Goal: Task Accomplishment & Management: Complete application form

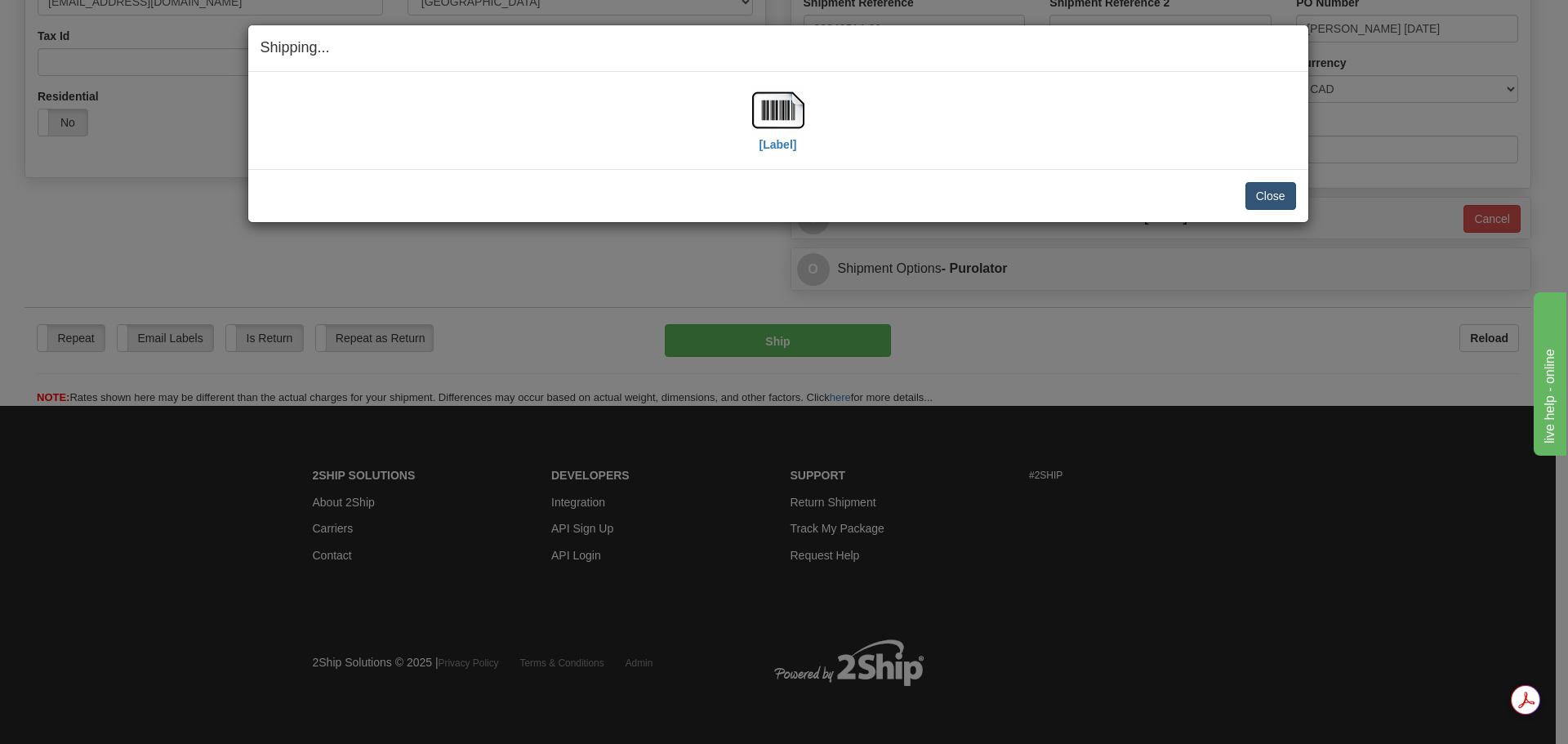
scroll to position [497, 0]
click at [1257, 197] on button "Close" at bounding box center [1270, 196] width 51 height 28
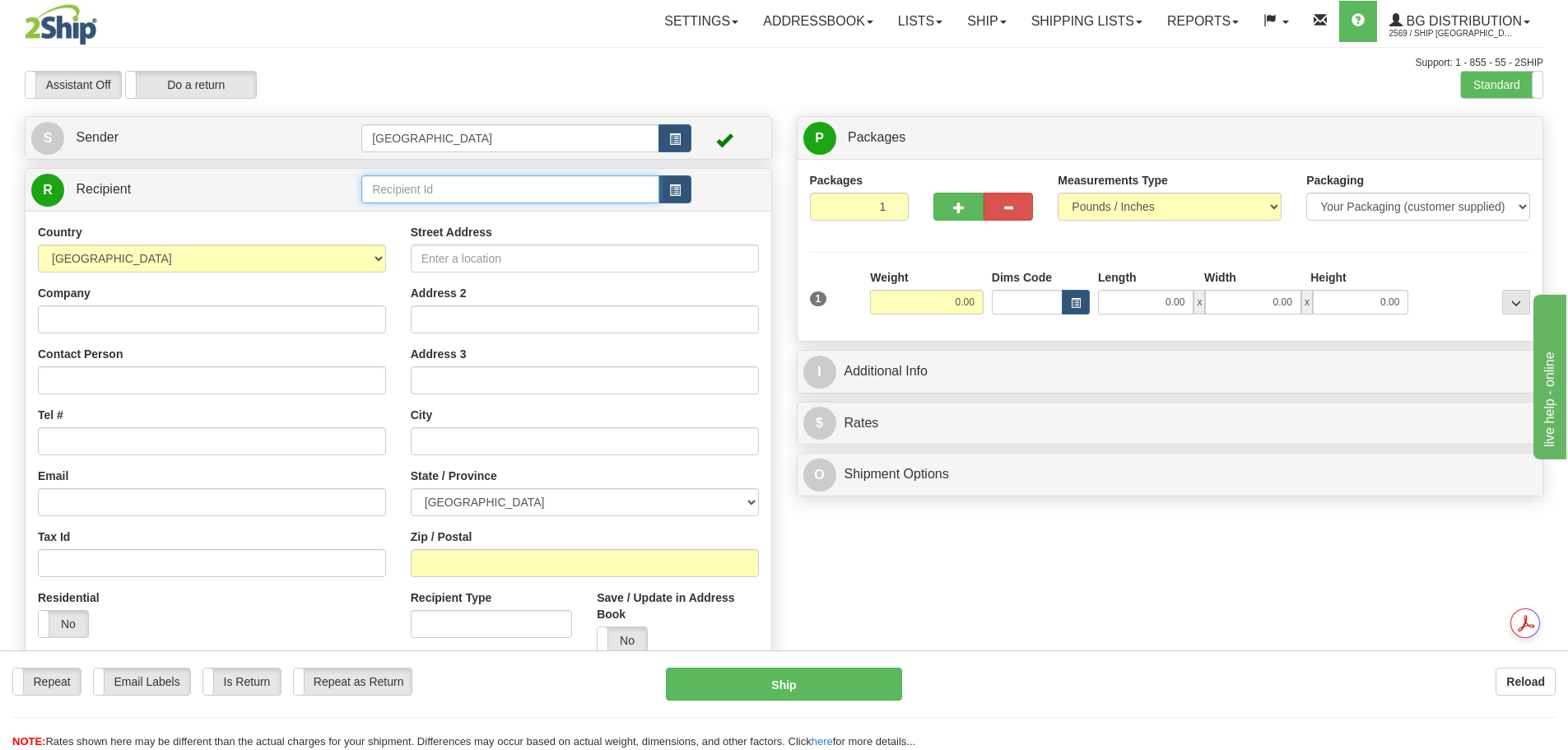
click at [523, 194] on input "text" at bounding box center [510, 189] width 298 height 28
click at [467, 208] on div "41021" at bounding box center [507, 215] width 282 height 18
type input "41021"
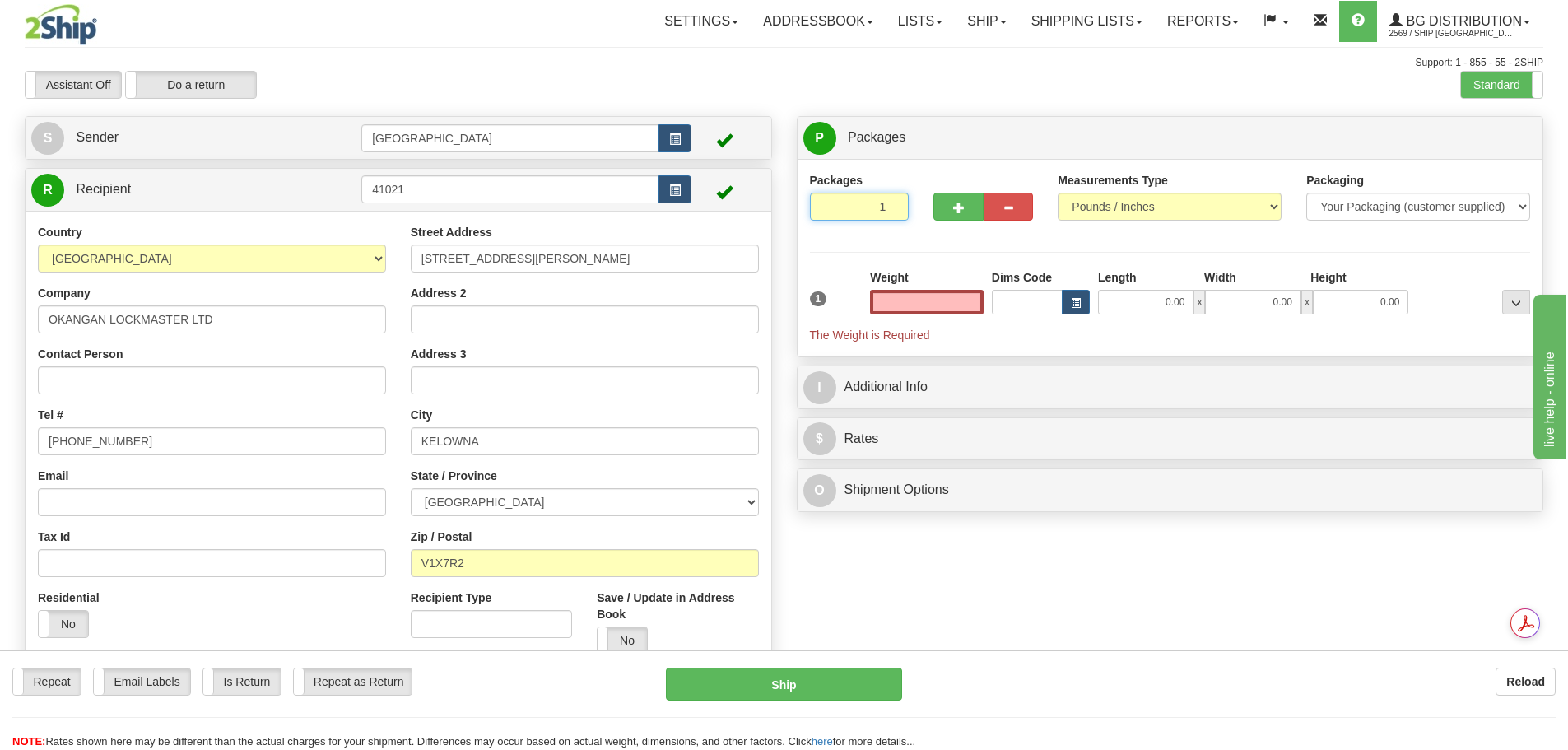
type input "2"
type input "0.00"
type input "2"
click at [893, 200] on input "2" at bounding box center [859, 207] width 99 height 28
click at [1512, 149] on label "Package Level Pack.." at bounding box center [1495, 138] width 84 height 25
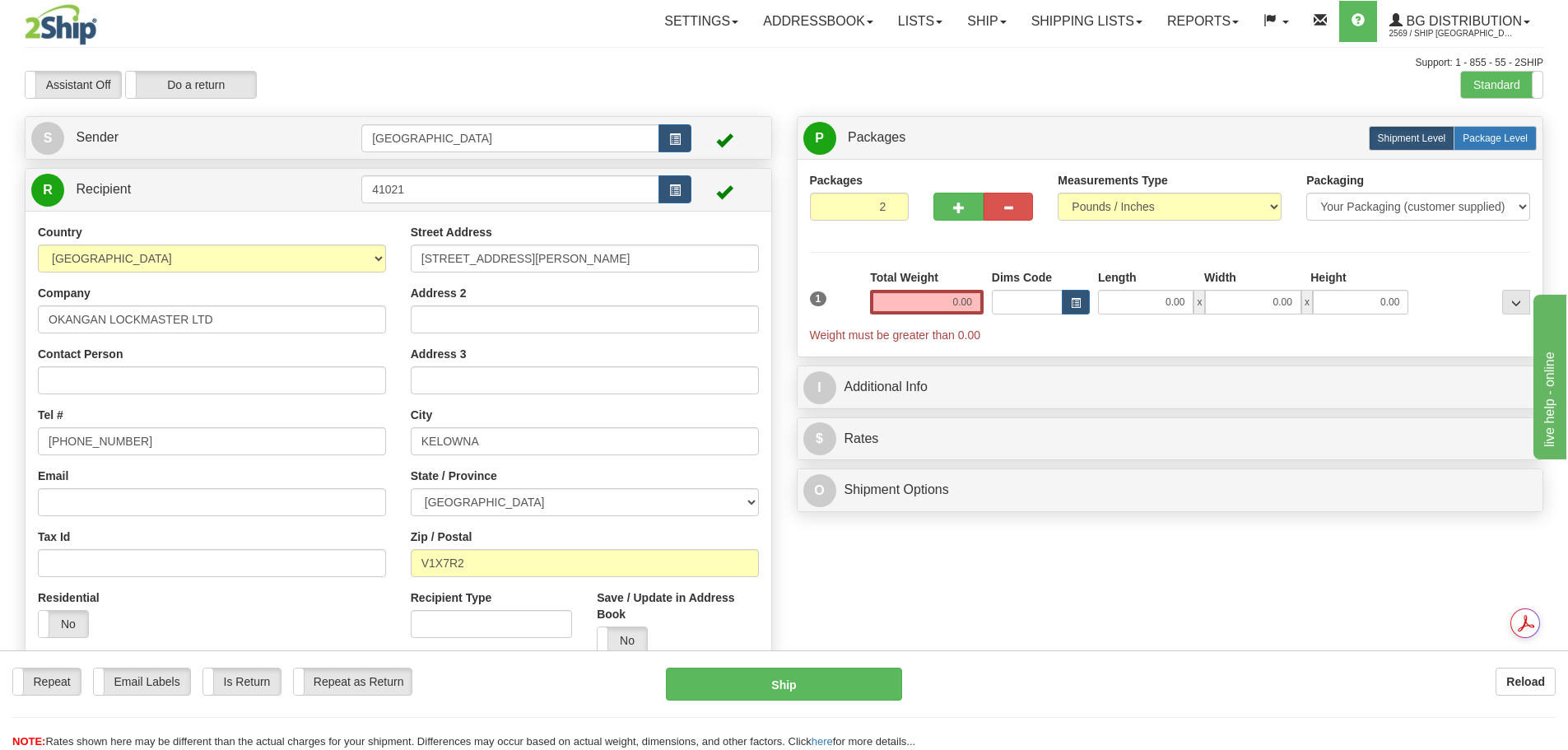
radio input "true"
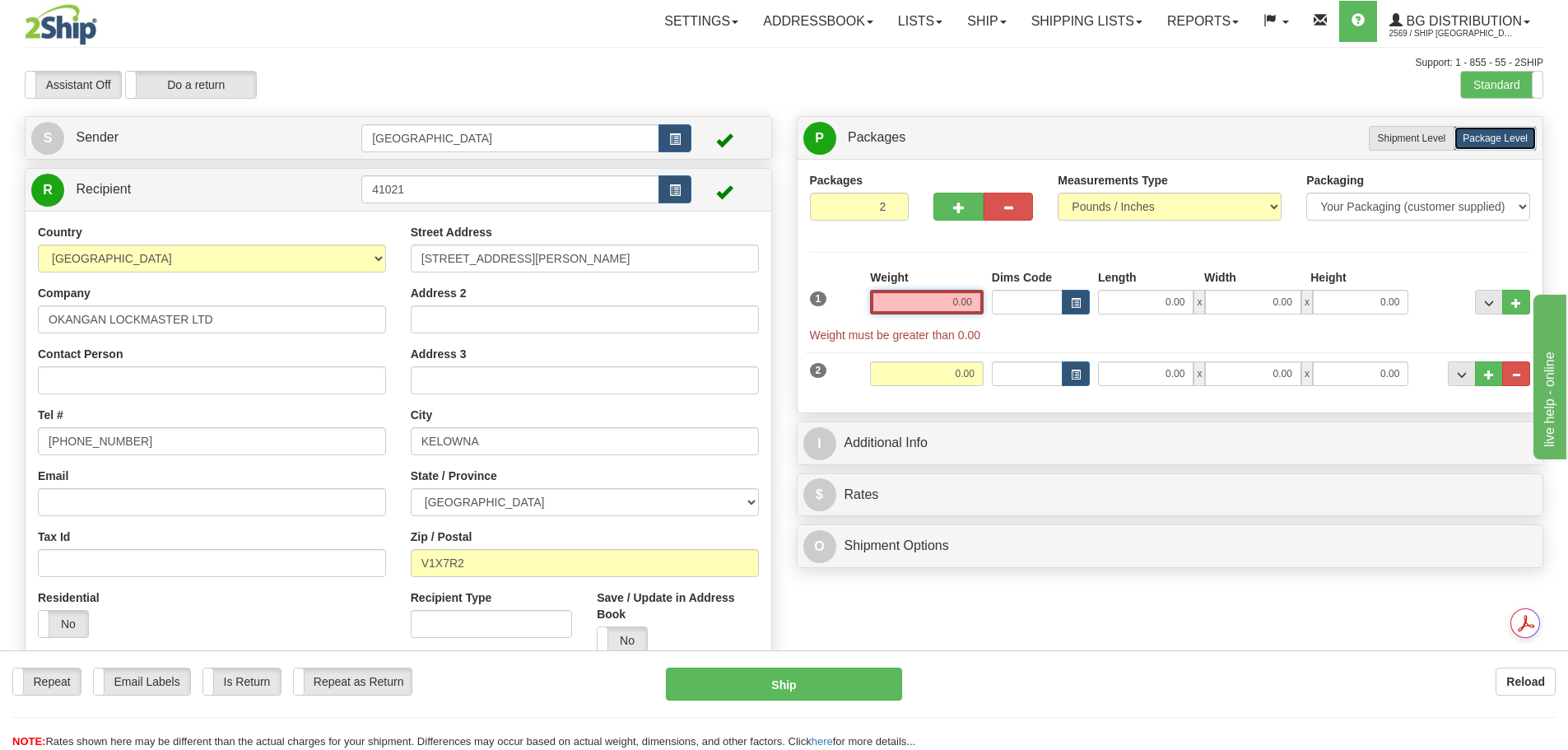
drag, startPoint x: 944, startPoint y: 305, endPoint x: 1032, endPoint y: 297, distance: 88.4
click at [1024, 297] on div "1 Weight 0.00 Dims Code 0.00" at bounding box center [1170, 306] width 729 height 74
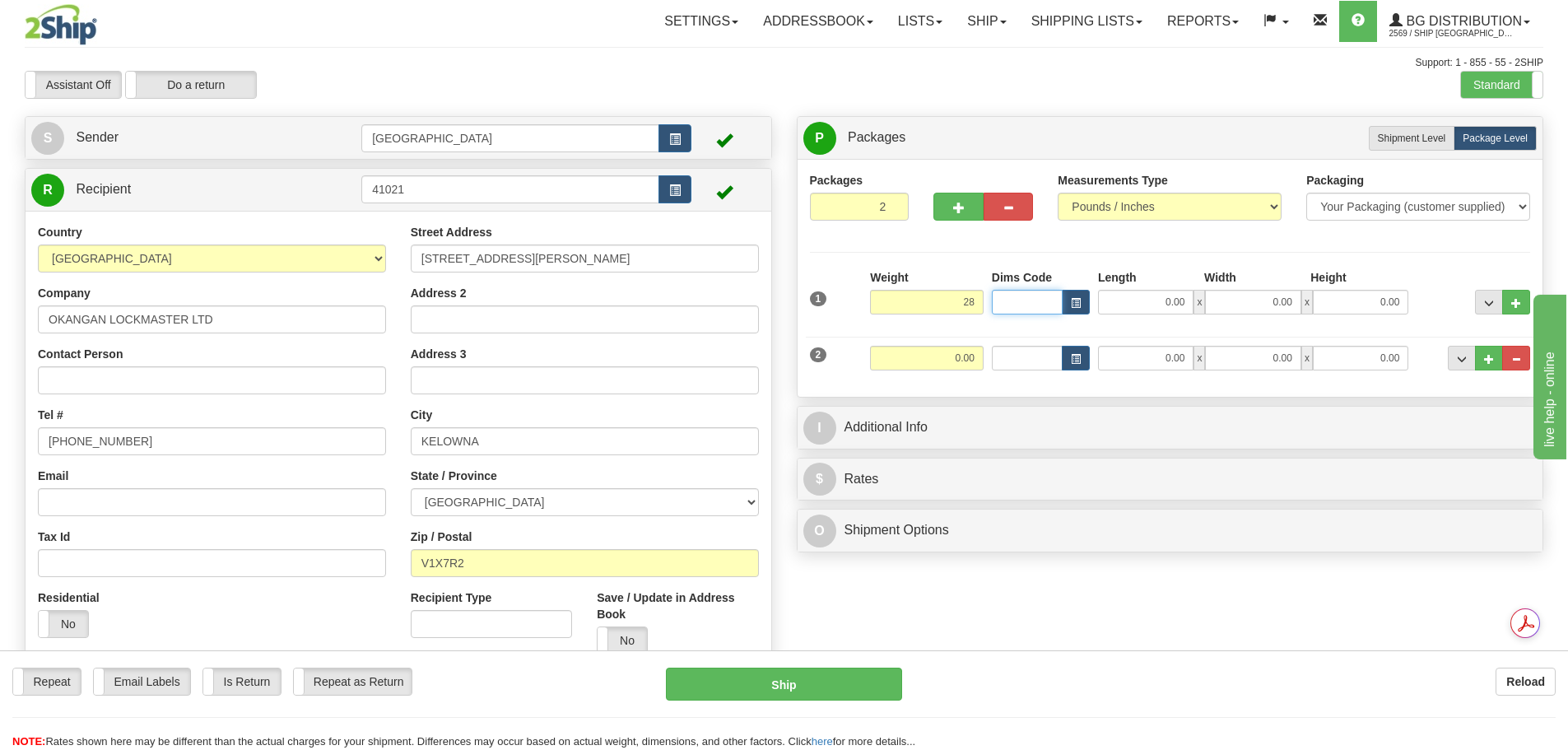
type input "28.00"
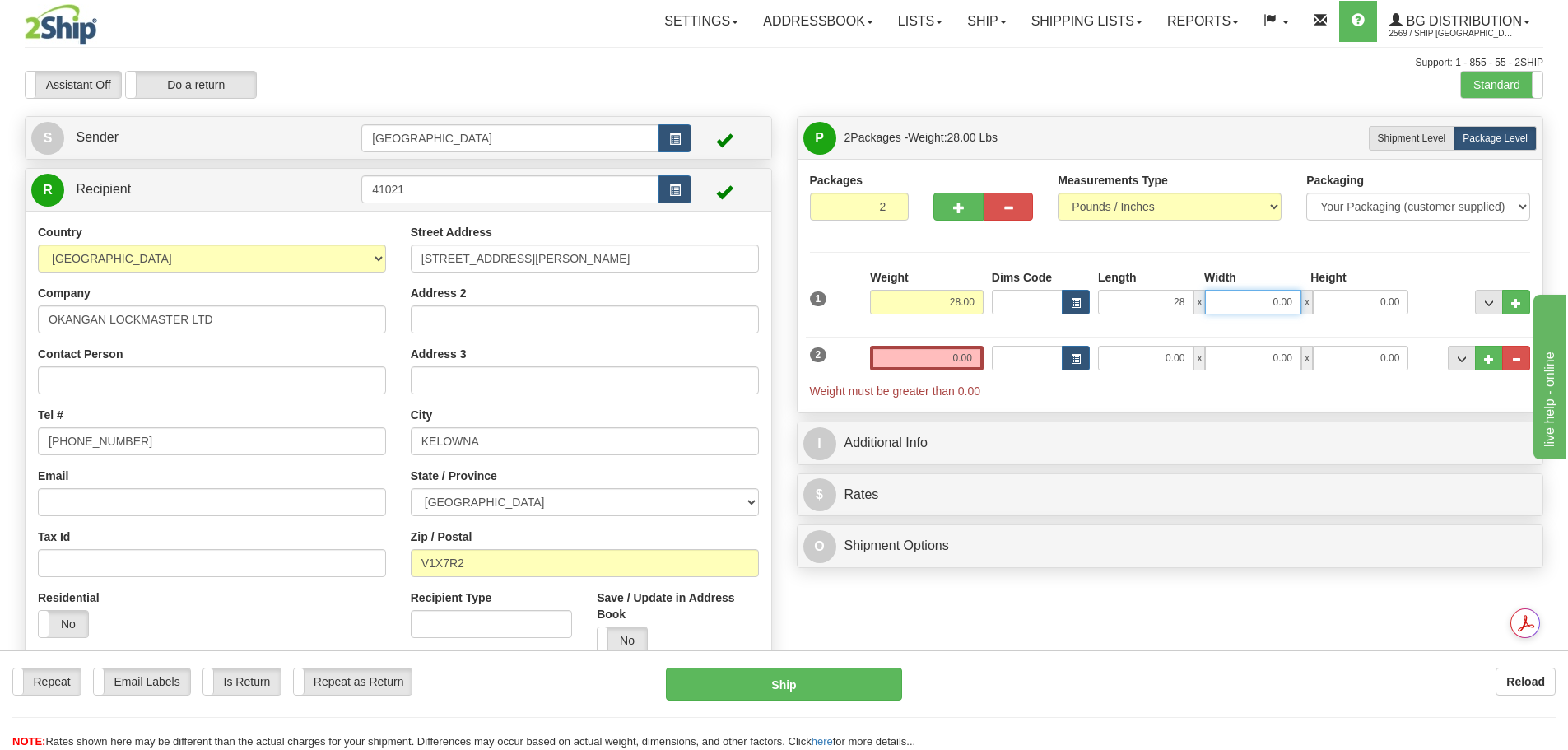
type input "28.00"
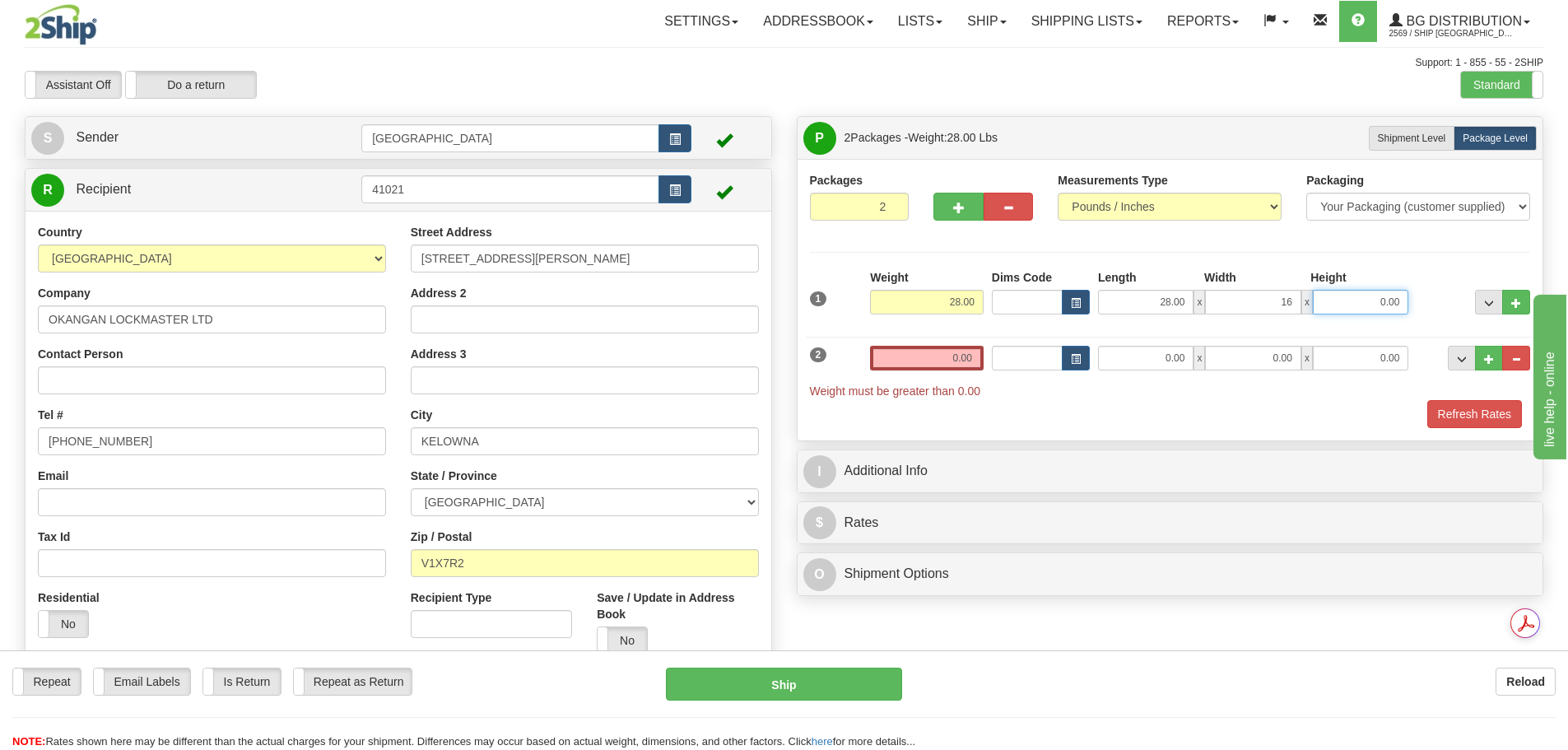
type input "16.00"
type input "5.00"
drag, startPoint x: 1010, startPoint y: 355, endPoint x: 1055, endPoint y: 354, distance: 45.0
click at [1055, 354] on div "2 Weight 0.00 Dims Code Length Width Height" at bounding box center [1170, 363] width 729 height 70
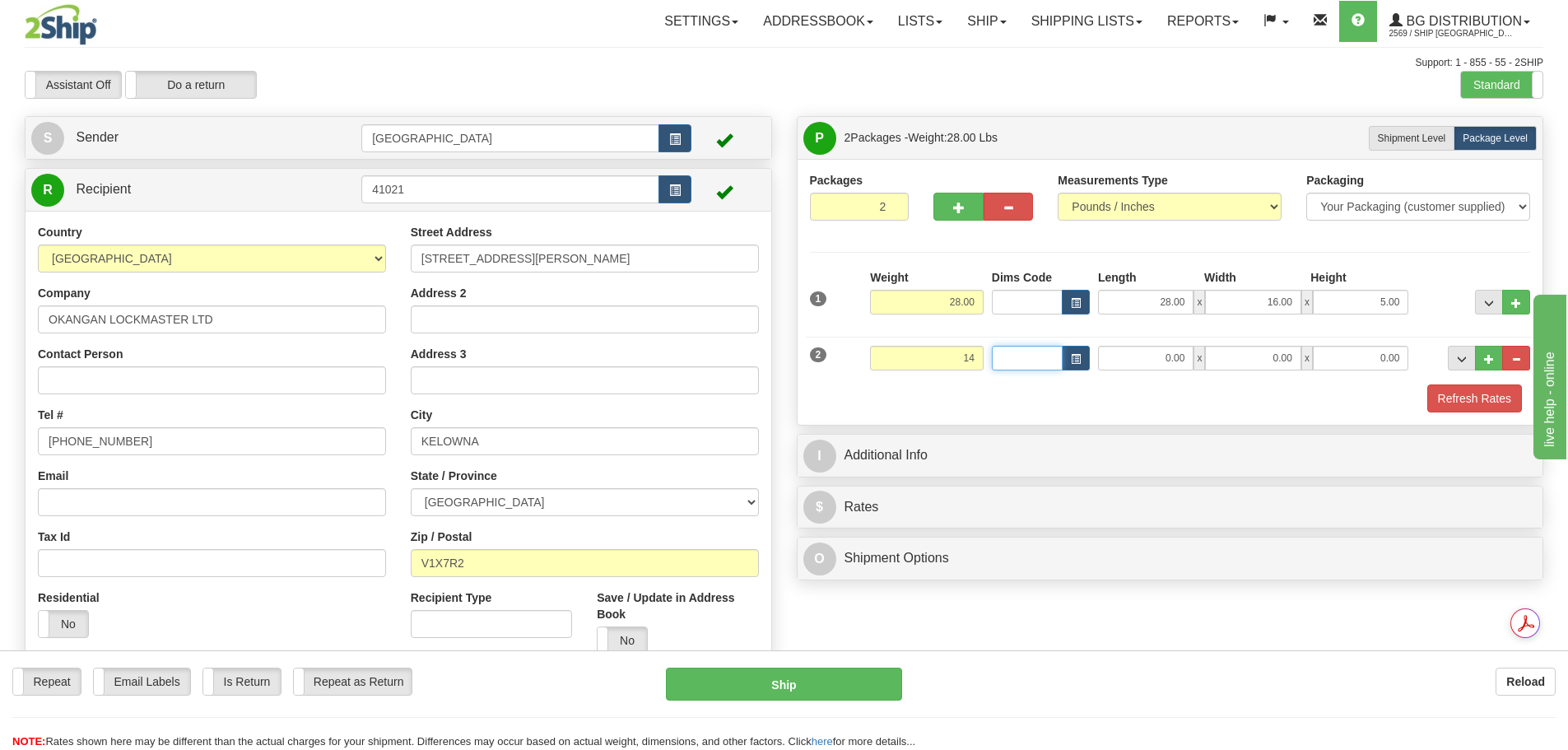
type input "14.00"
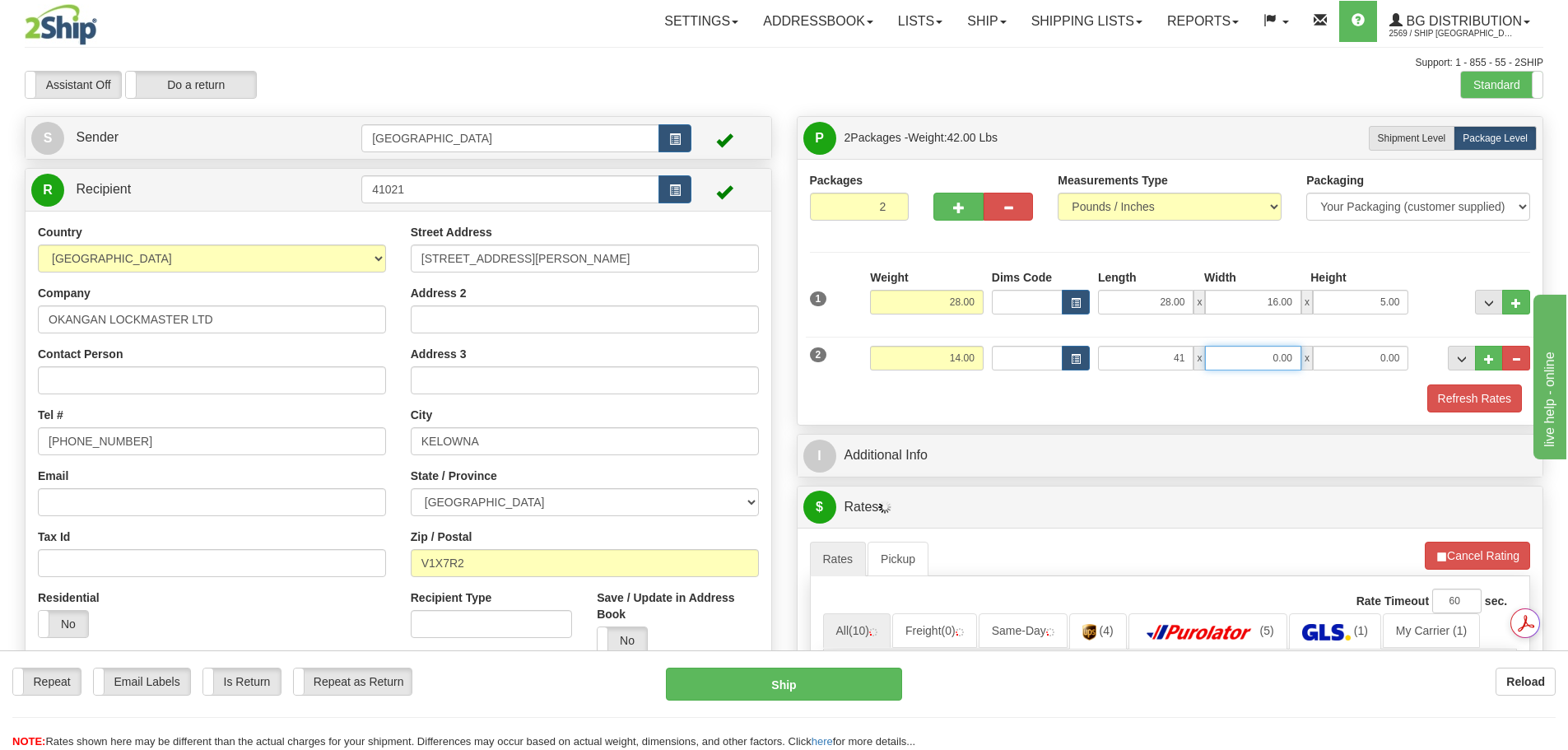
type input "41.00"
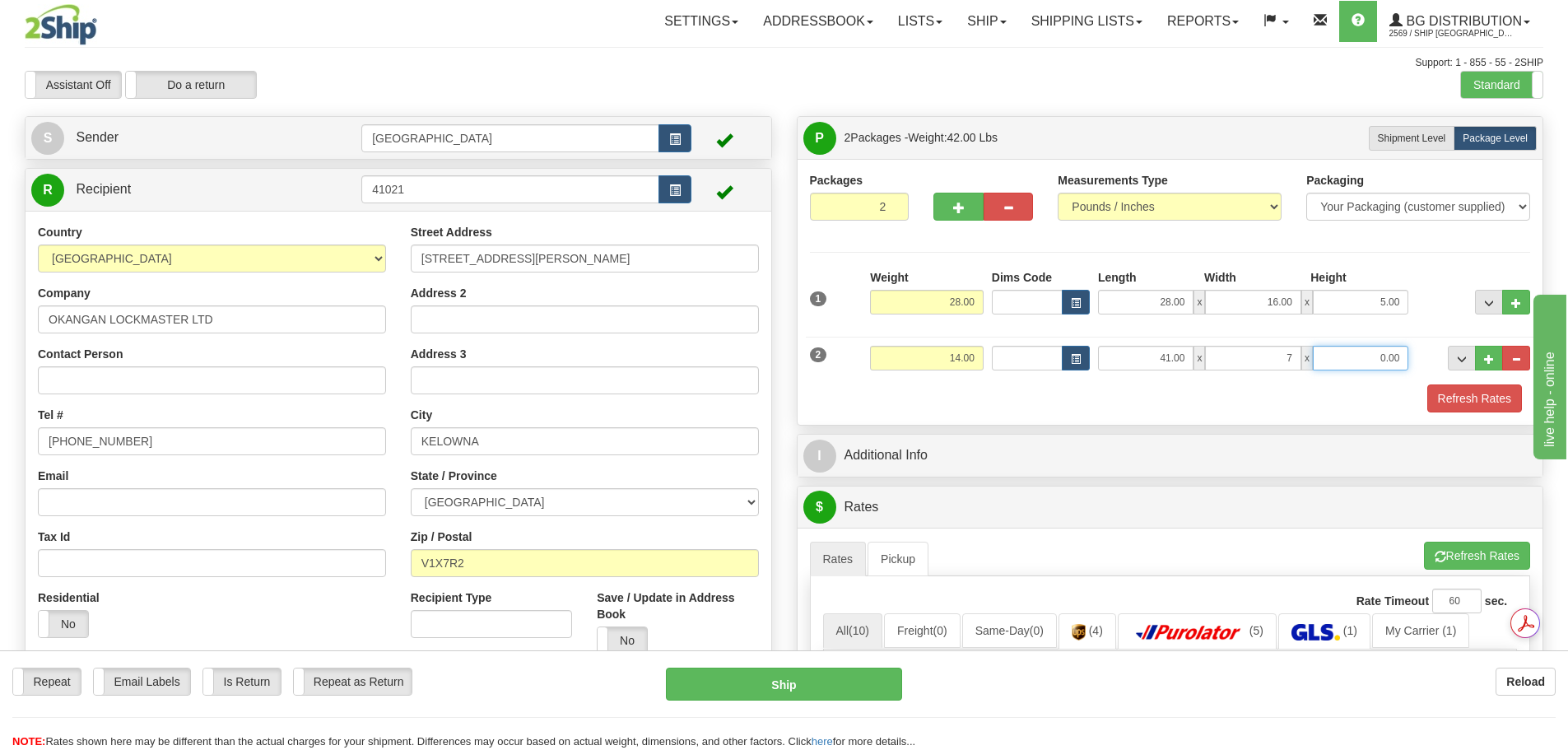
type input "7.00"
type input "5.00"
click at [1466, 409] on button "Refresh Rates" at bounding box center [1475, 398] width 95 height 28
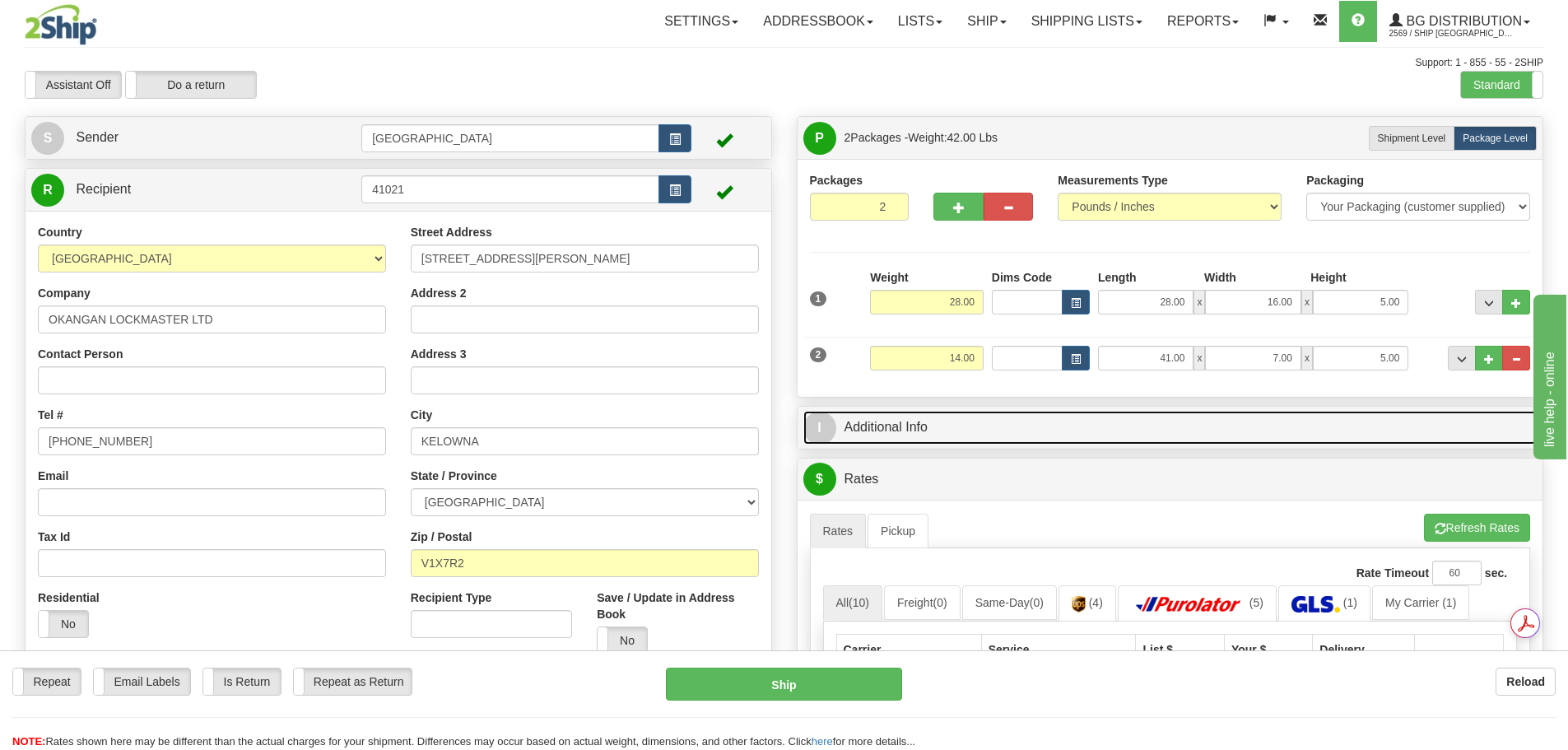
click at [1284, 419] on link "I Additional Info" at bounding box center [1170, 427] width 734 height 33
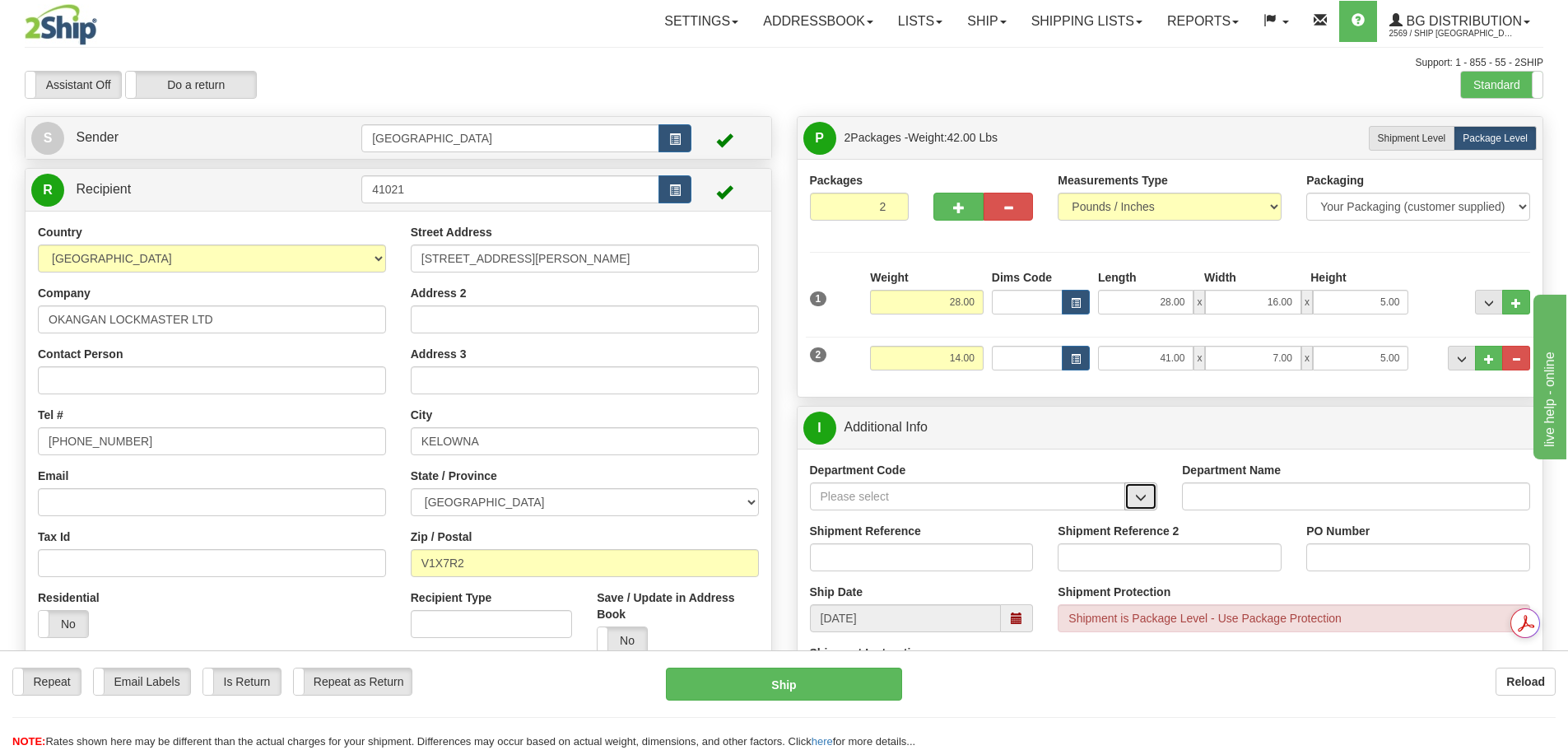
click at [1140, 505] on button "button" at bounding box center [1140, 496] width 33 height 28
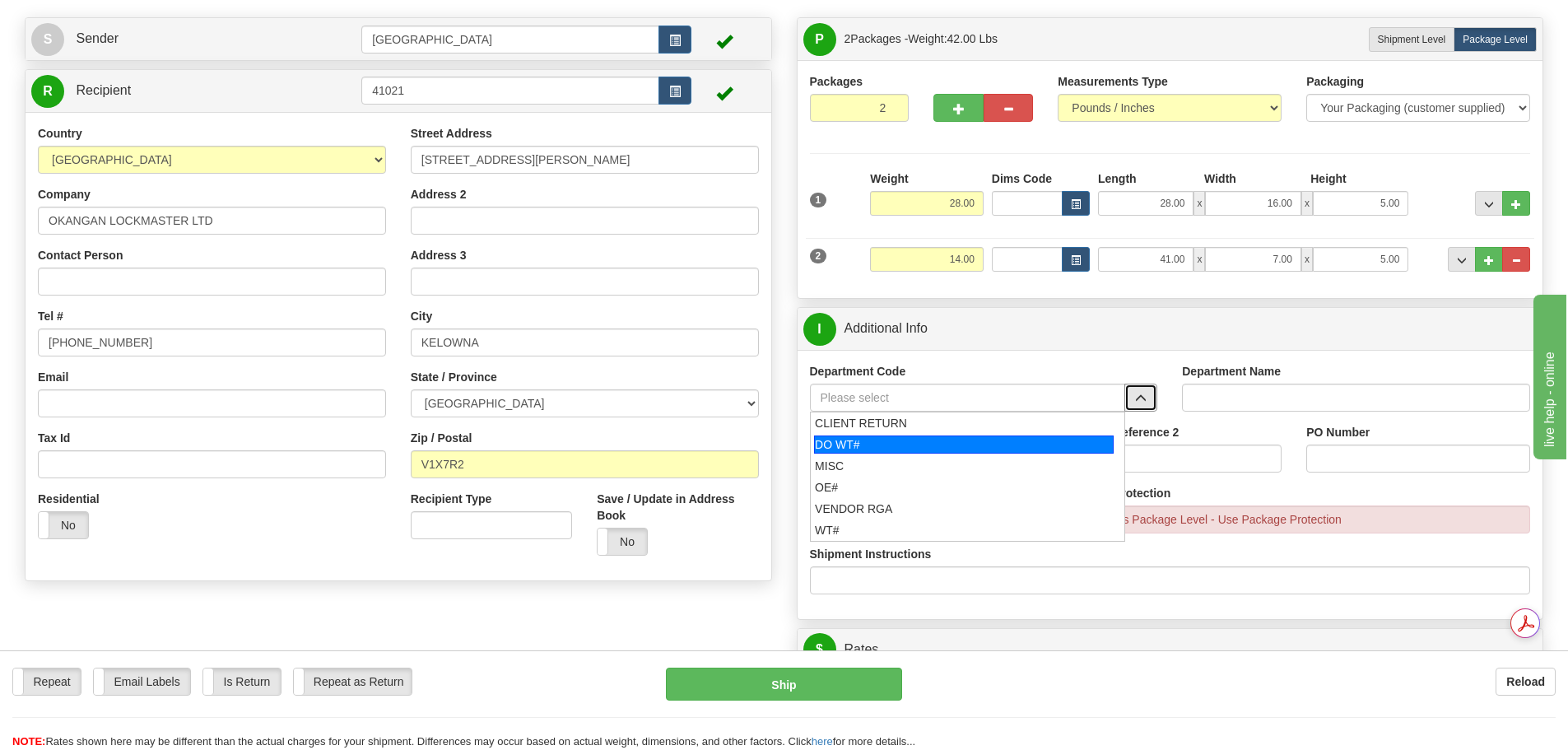
scroll to position [164, 0]
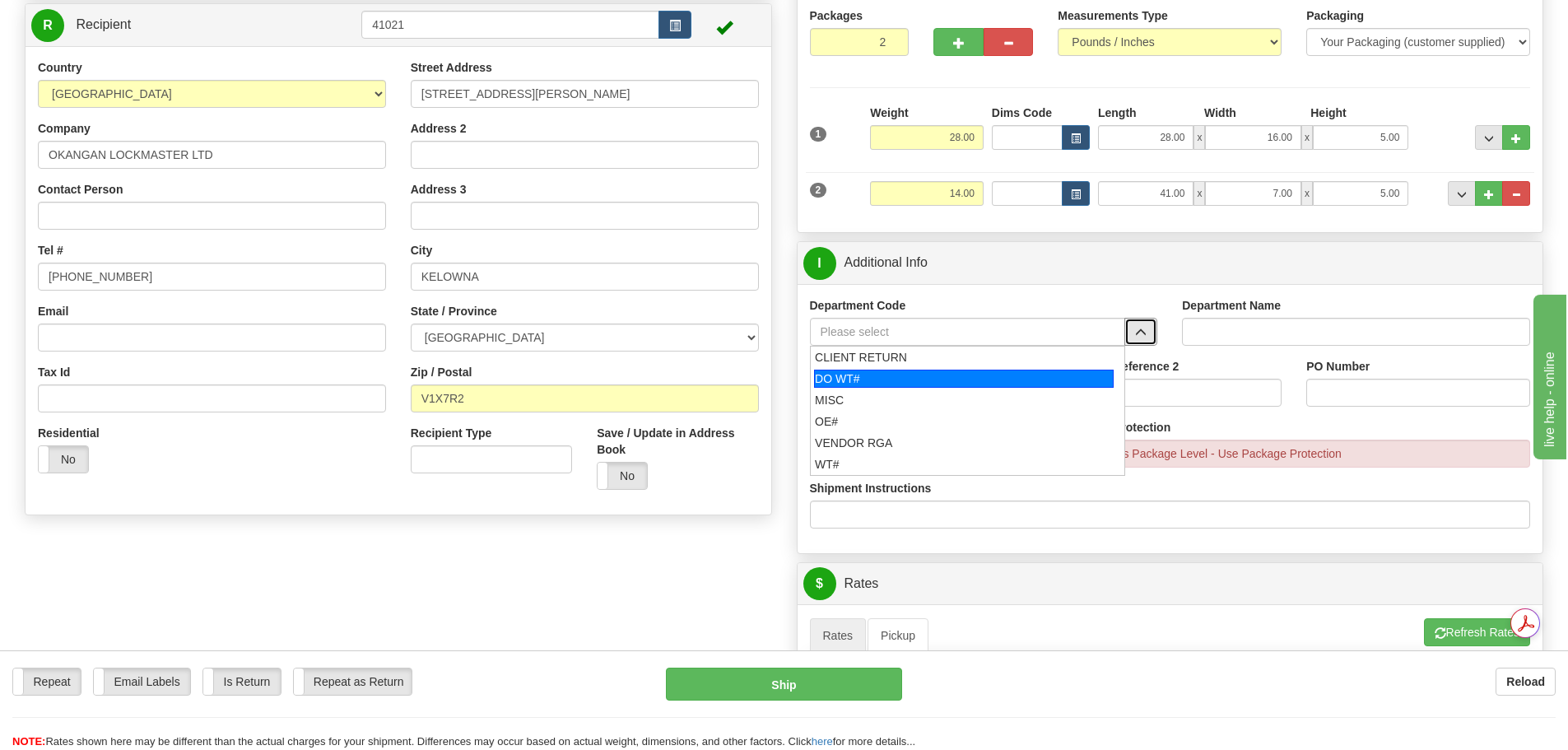
click at [939, 375] on div "DO WT#" at bounding box center [964, 378] width 300 height 18
type input "DO WT#"
type input "DIRECT ORDERS"
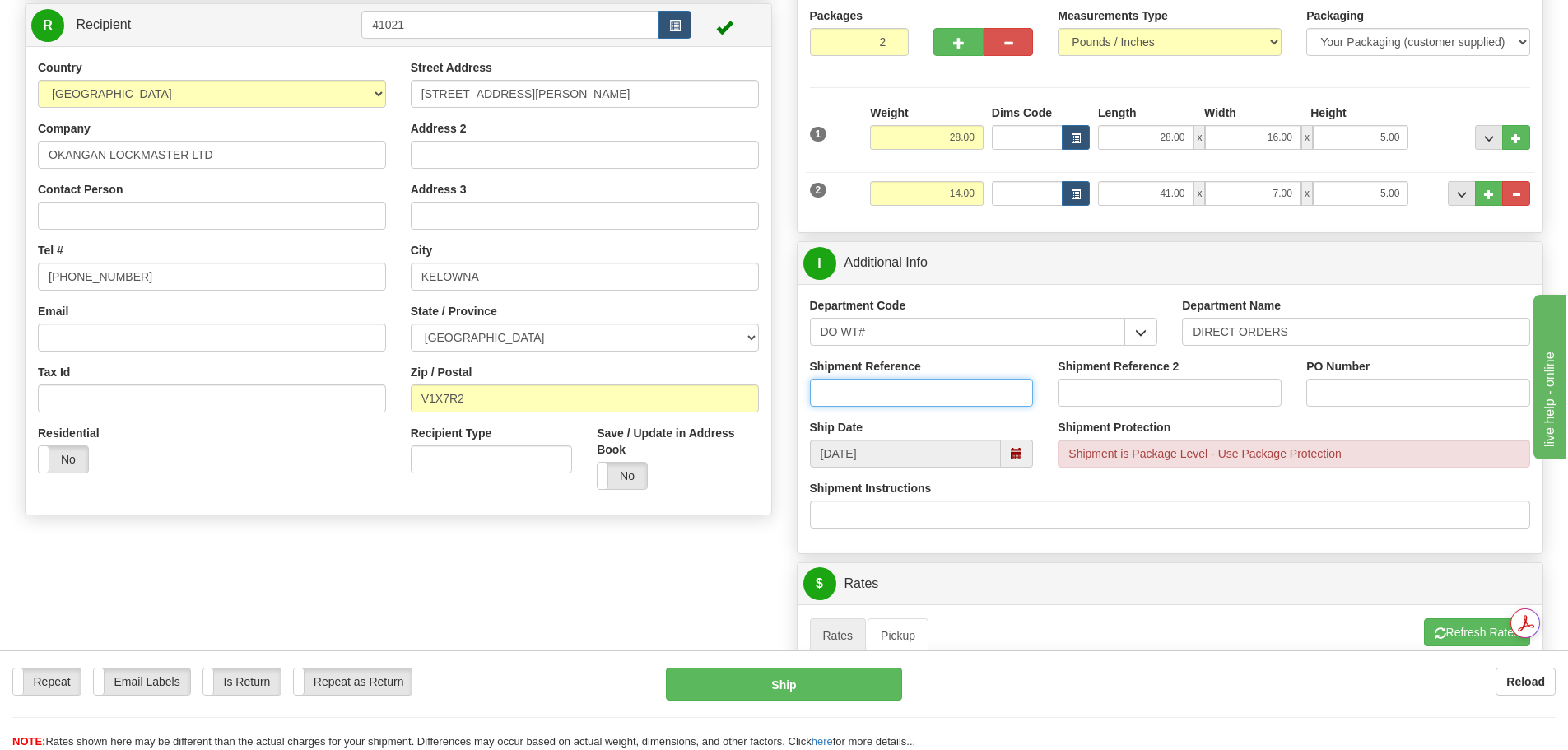
click at [895, 397] on input "Shipment Reference" at bounding box center [922, 393] width 224 height 28
type input "166927-00"
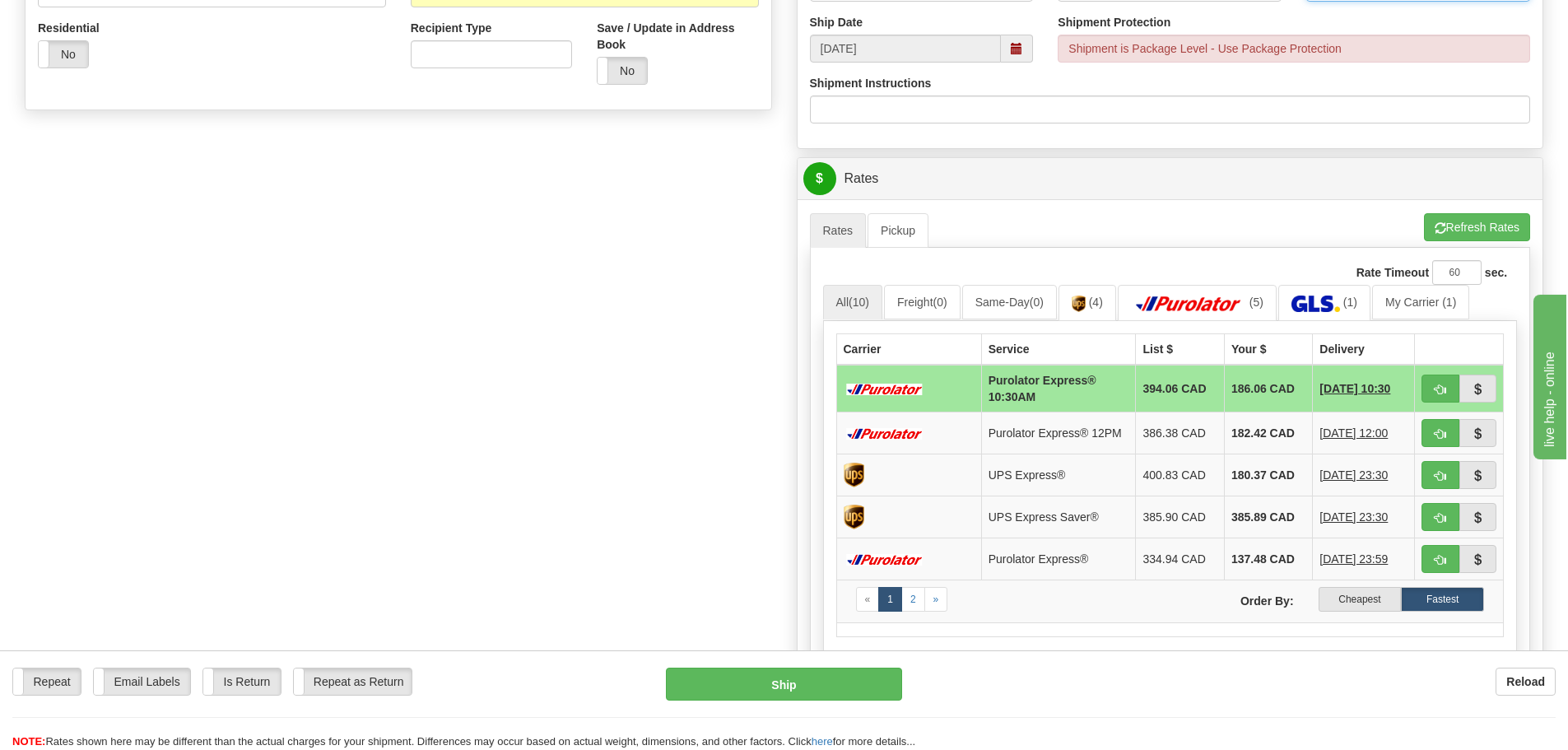
scroll to position [576, 0]
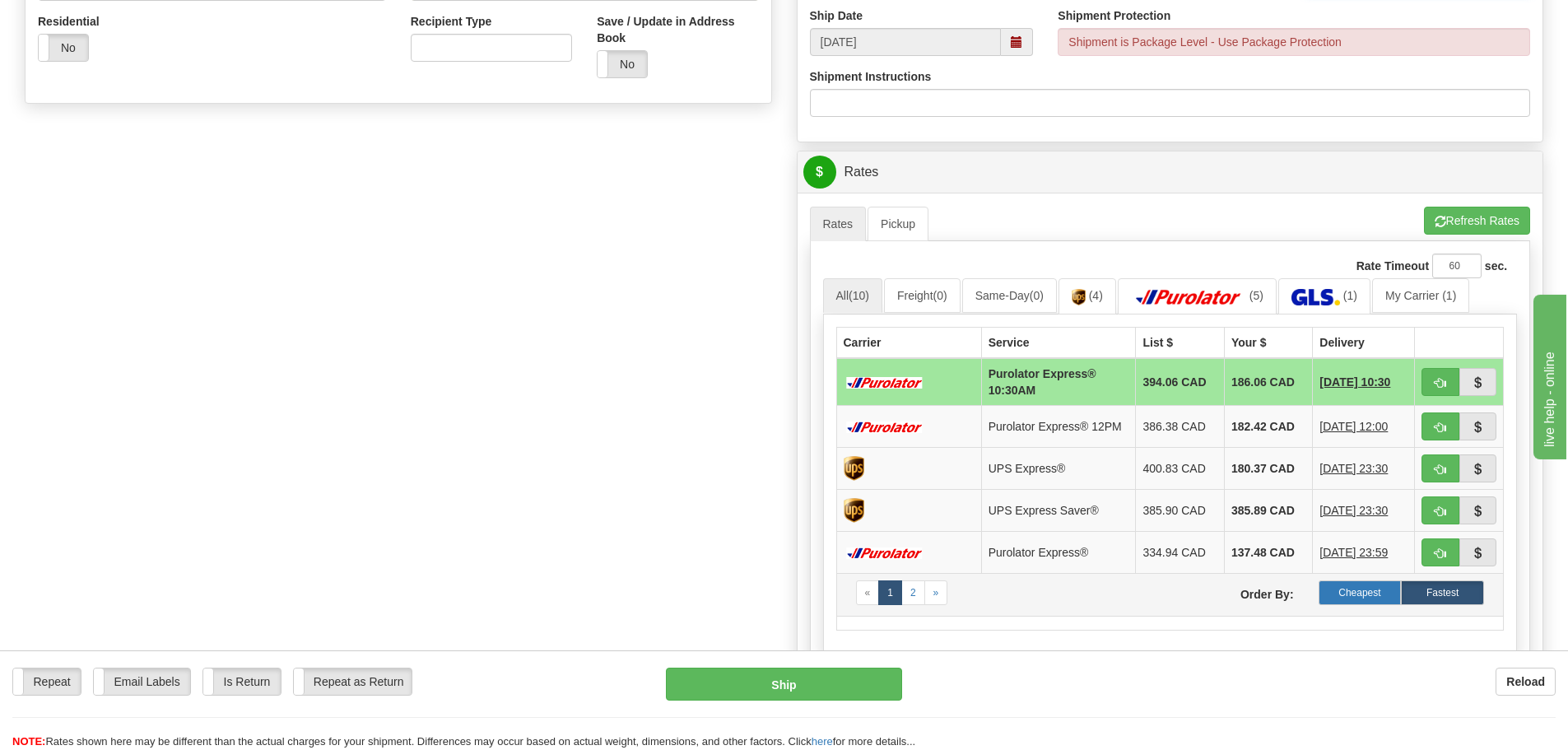
type input "supplies-2"
click at [1339, 593] on label "Cheapest" at bounding box center [1360, 593] width 84 height 25
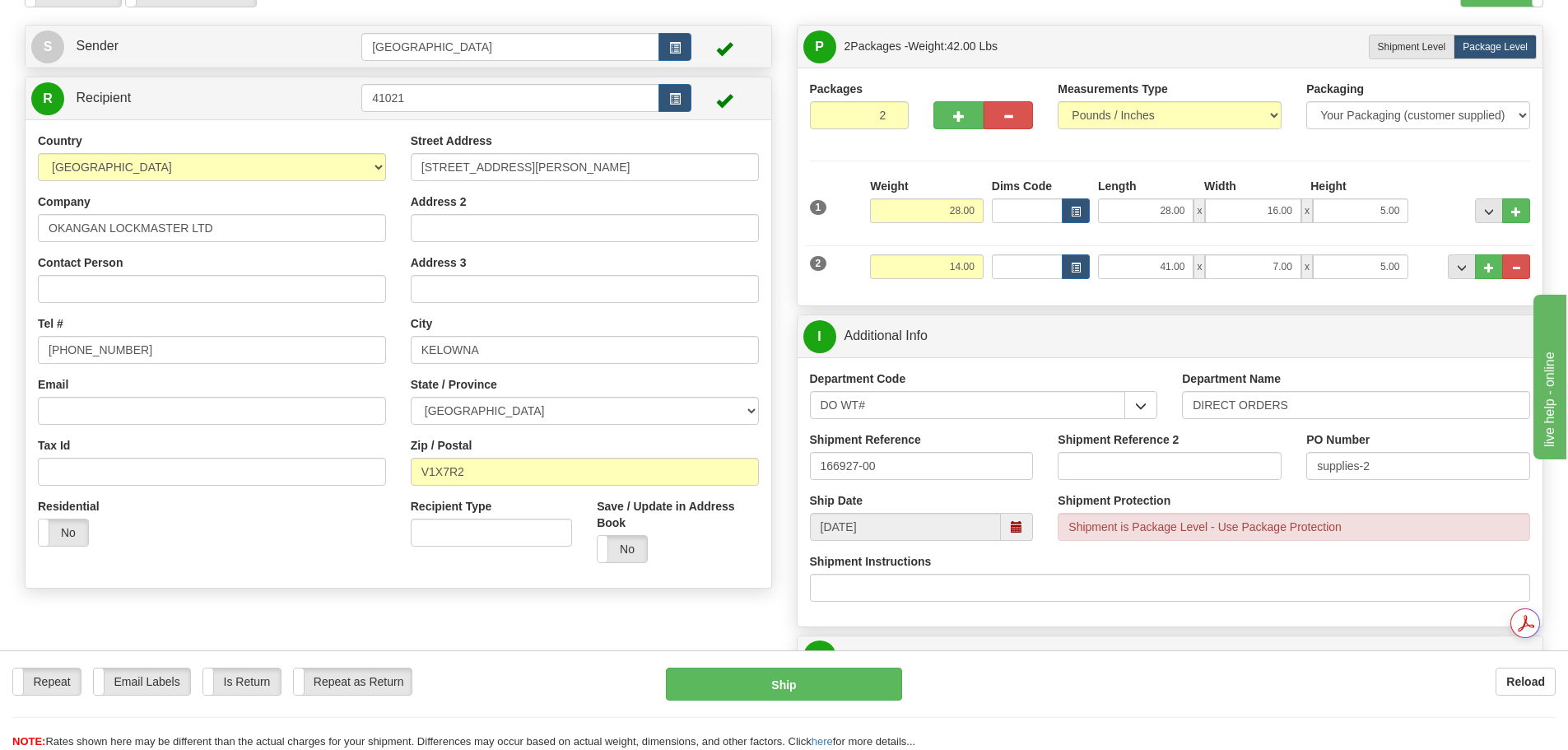
scroll to position [247, 0]
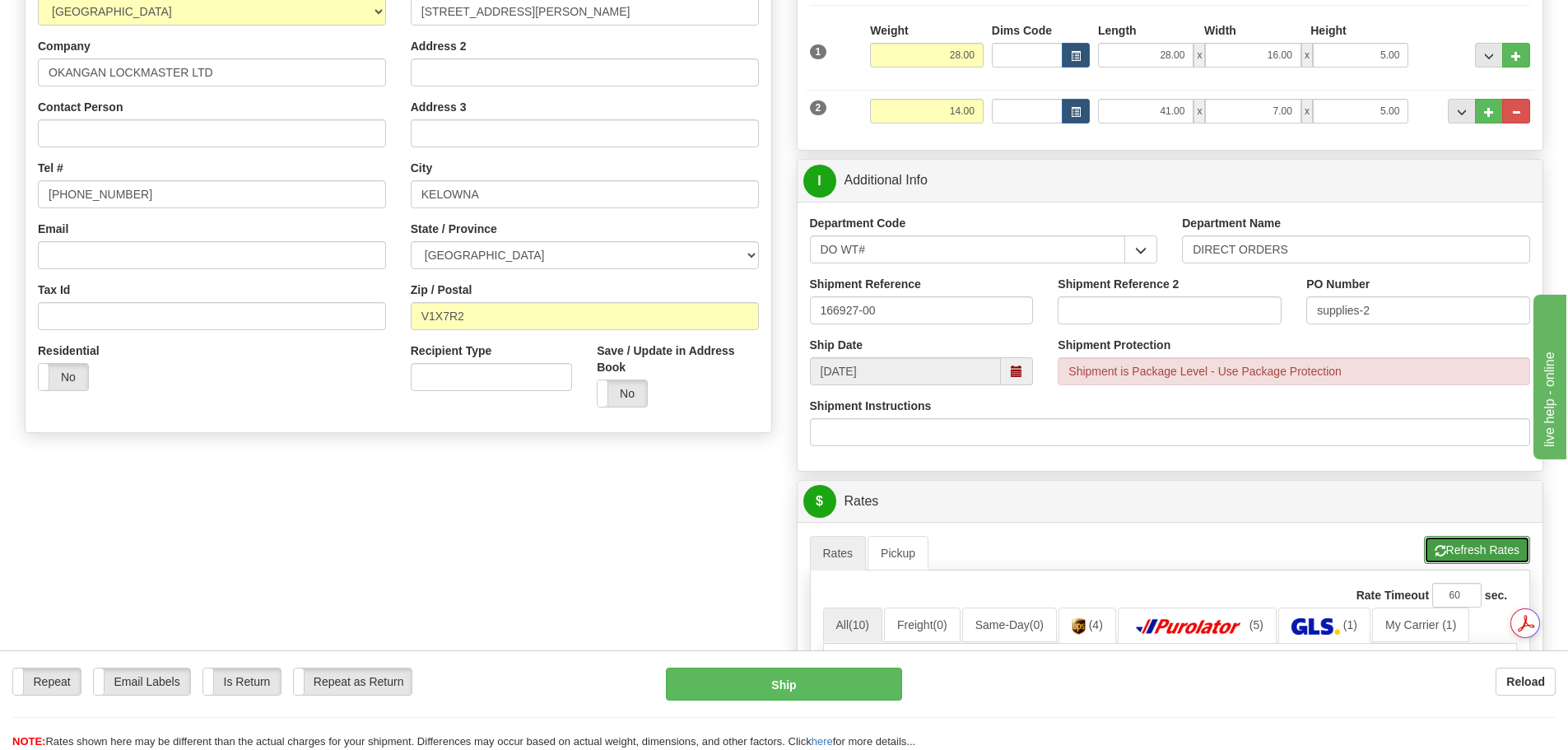
click at [1438, 547] on span "button" at bounding box center [1440, 551] width 11 height 11
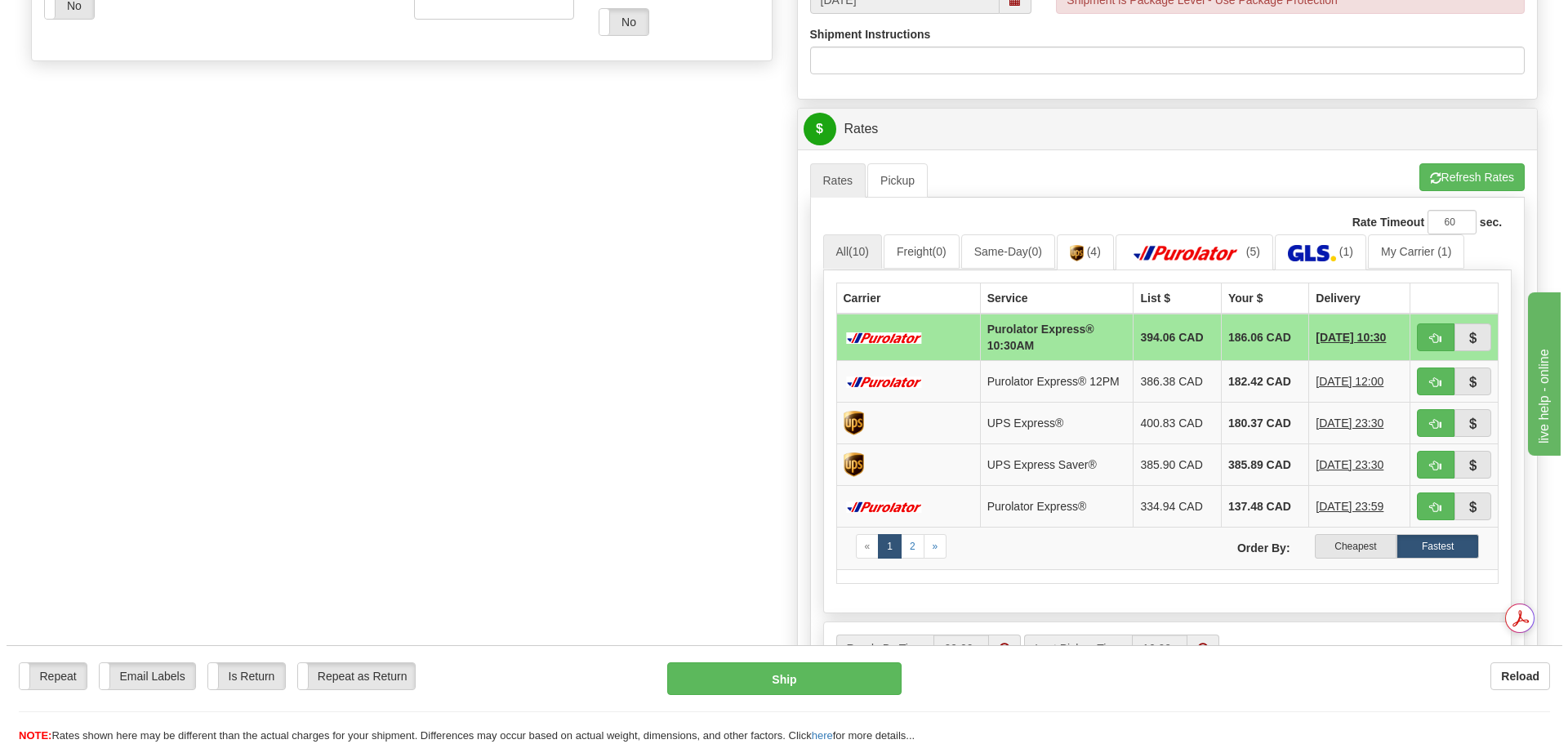
scroll to position [653, 0]
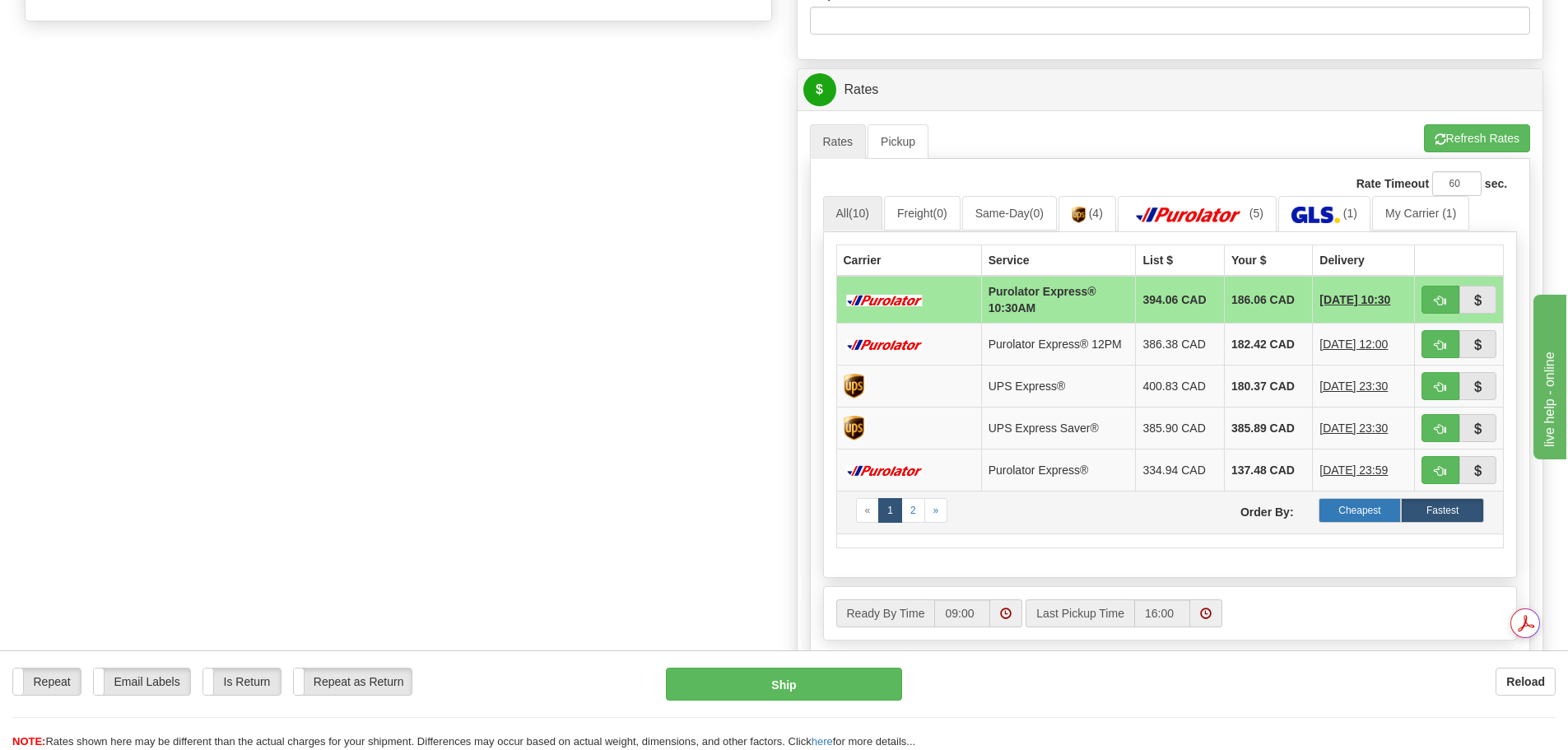
click at [1338, 513] on label "Cheapest" at bounding box center [1360, 510] width 84 height 25
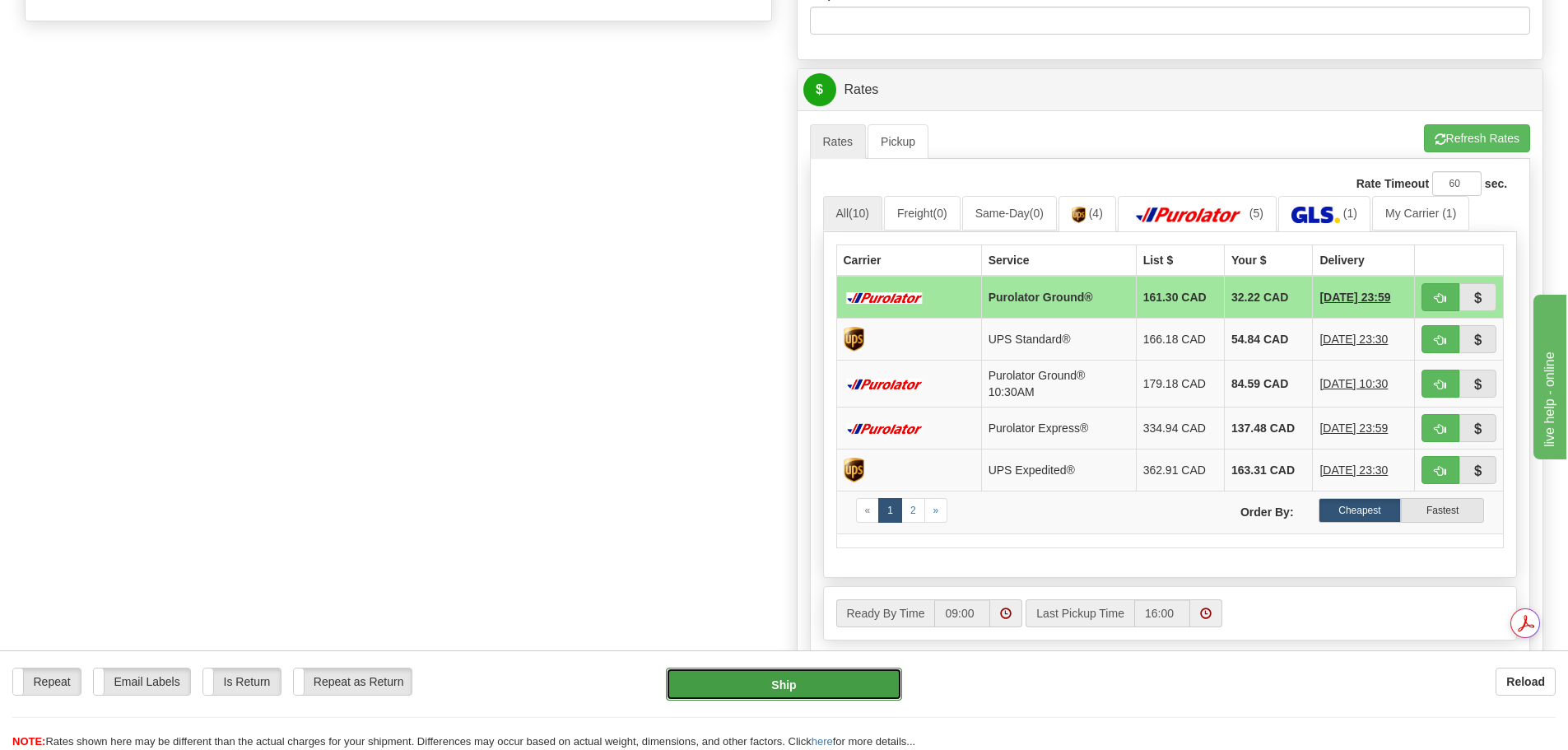
click at [815, 679] on button "Ship" at bounding box center [784, 683] width 237 height 33
type input "260"
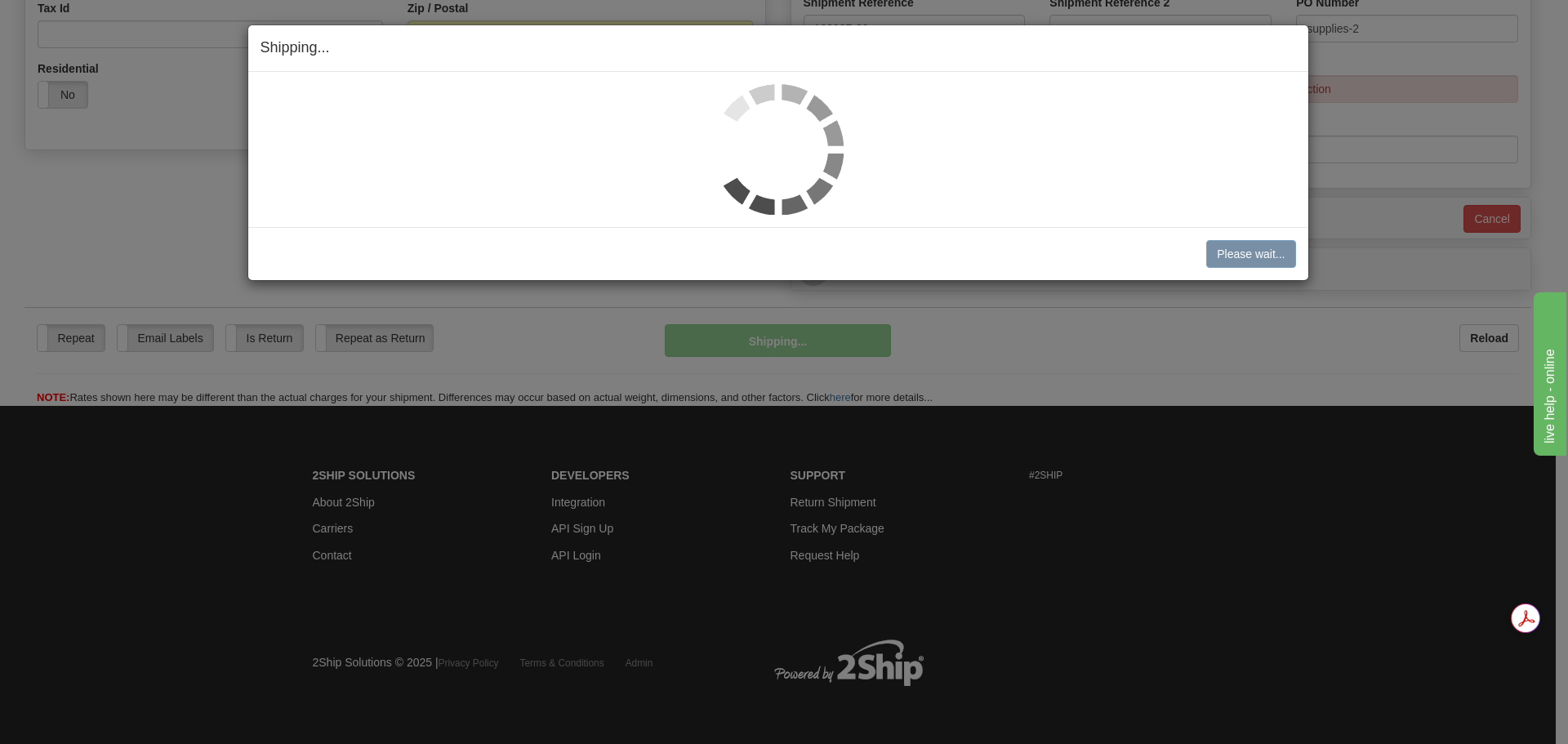
scroll to position [525, 0]
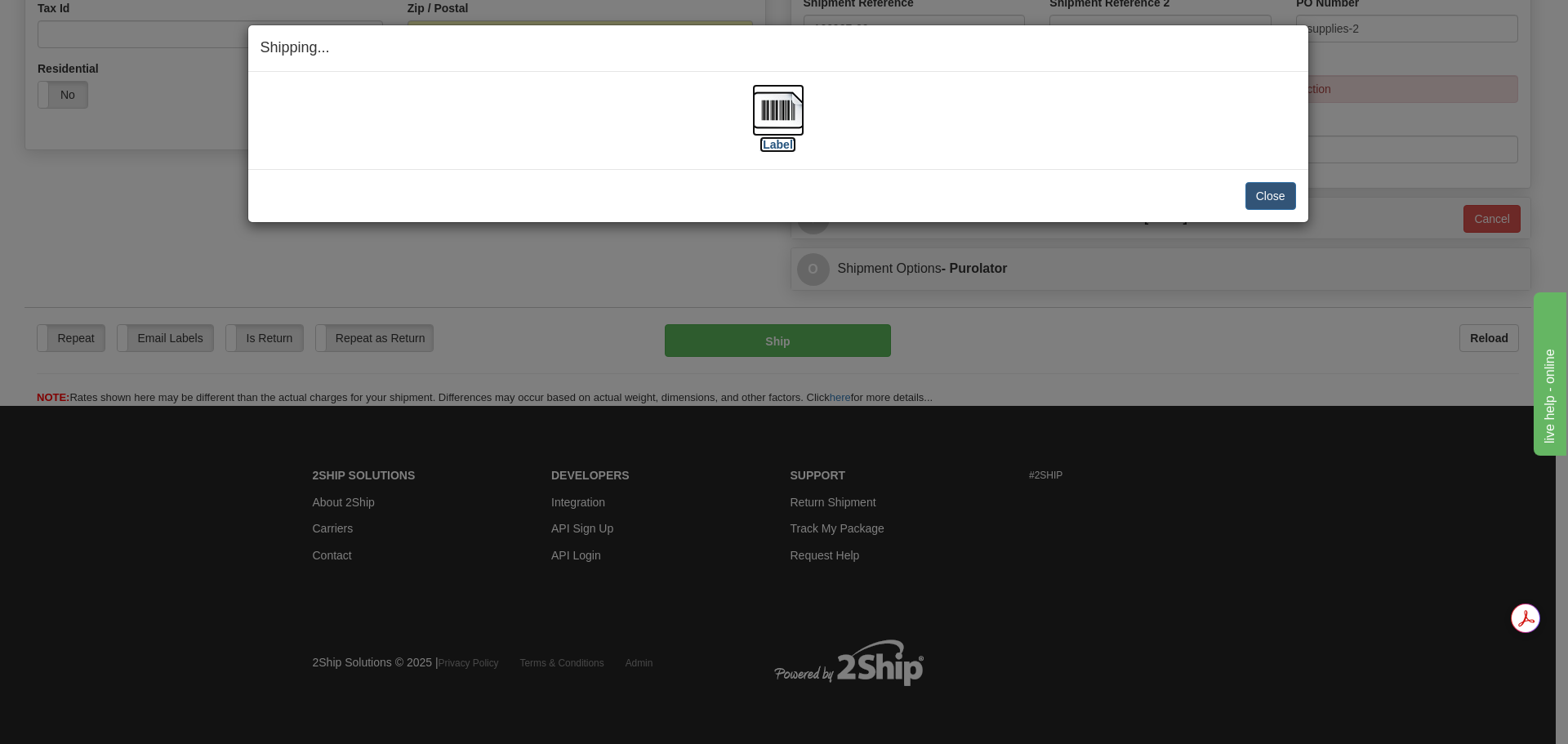
click at [787, 113] on img at bounding box center [778, 110] width 52 height 52
click at [1270, 195] on button "Close" at bounding box center [1270, 196] width 51 height 28
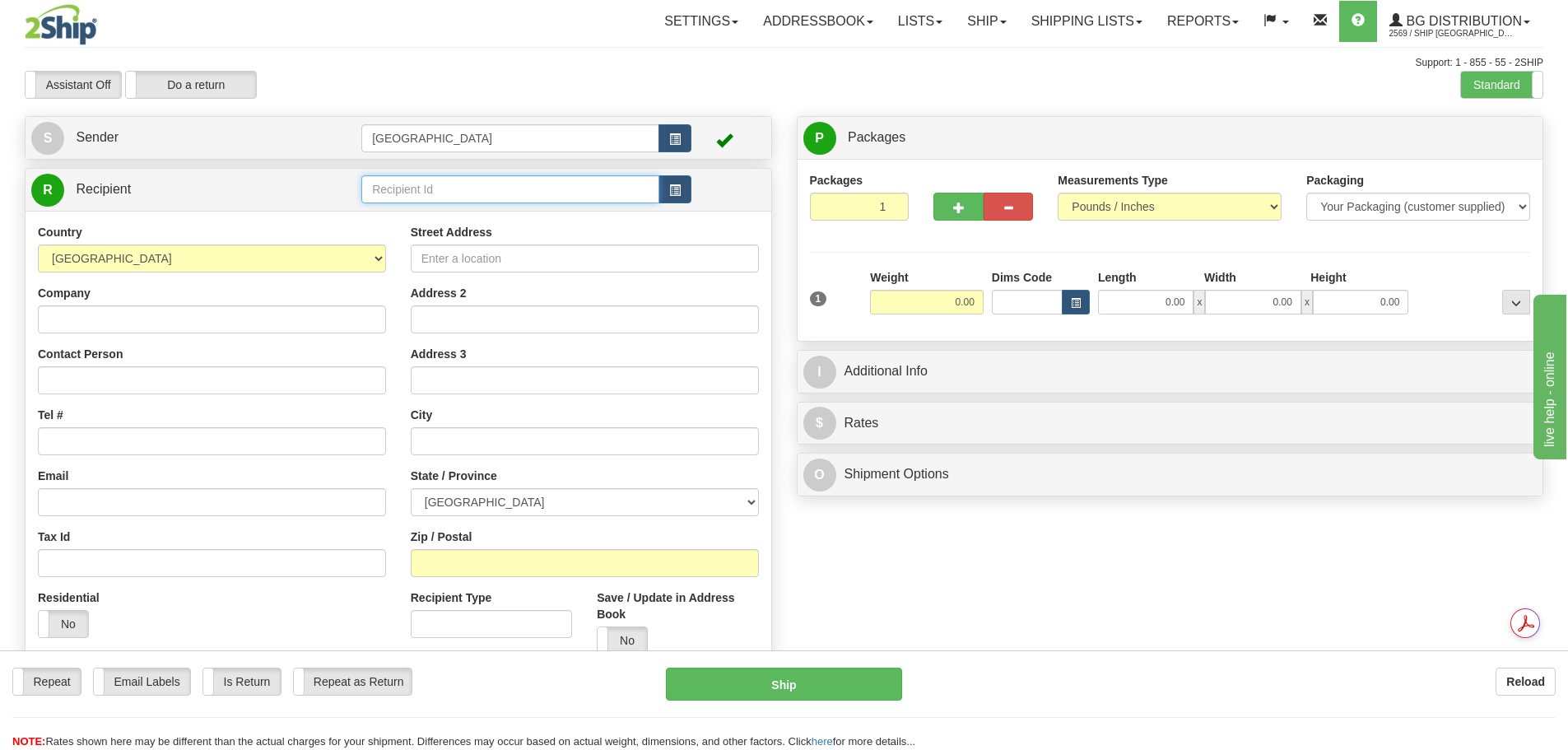
click at [407, 188] on input "text" at bounding box center [510, 189] width 298 height 28
click at [410, 209] on div "60069" at bounding box center [507, 215] width 282 height 18
type input "60069"
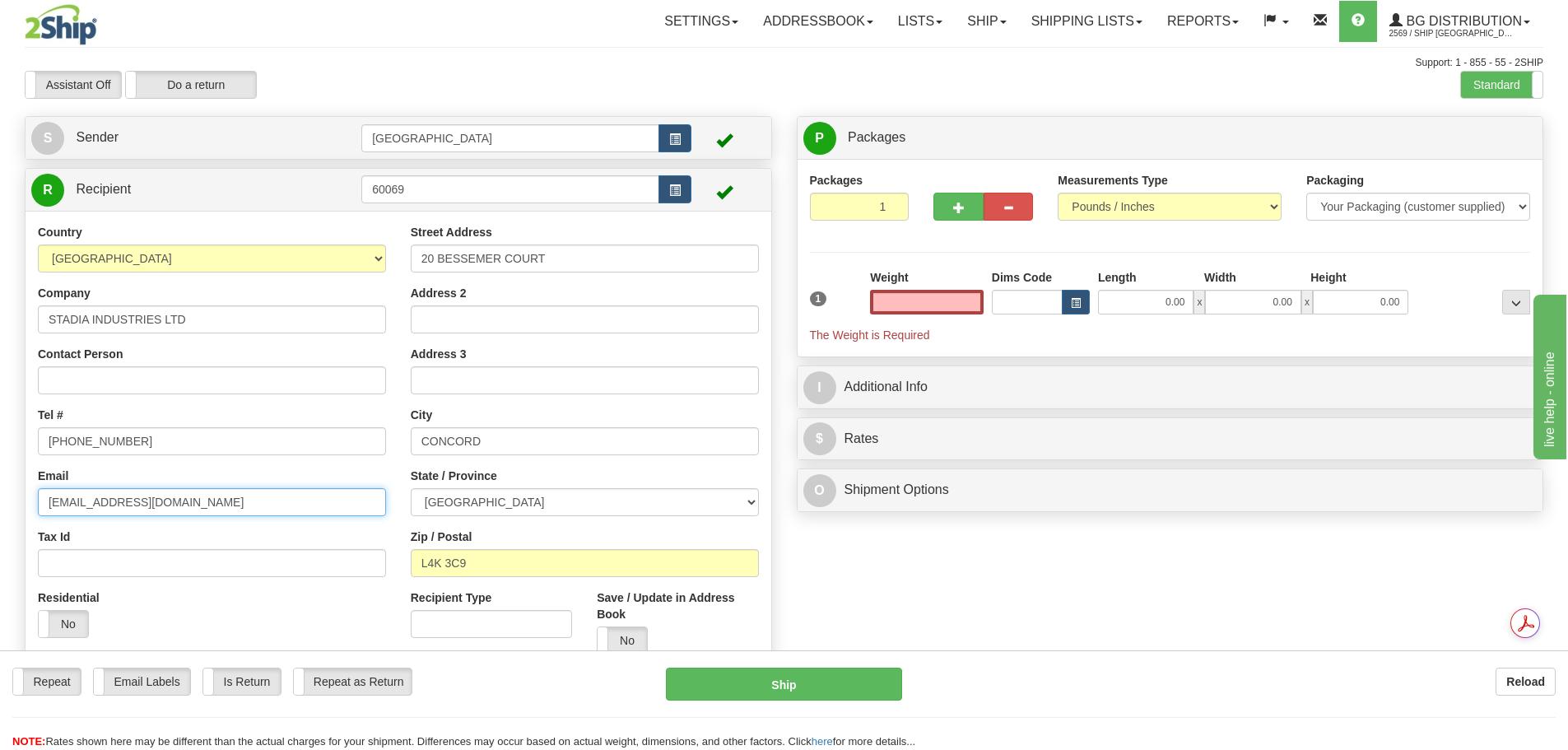
type input "0.00"
drag, startPoint x: 107, startPoint y: 507, endPoint x: 11, endPoint y: 498, distance: 96.4
click at [11, 498] on div "Toggle navigation Settings Shipping Preferences Fields Preferences New" at bounding box center [784, 386] width 1568 height 772
drag, startPoint x: 950, startPoint y: 311, endPoint x: 1006, endPoint y: 304, distance: 56.4
click at [1006, 304] on div "1 Weight 0.00 Dims Code 0.00" at bounding box center [1170, 306] width 729 height 74
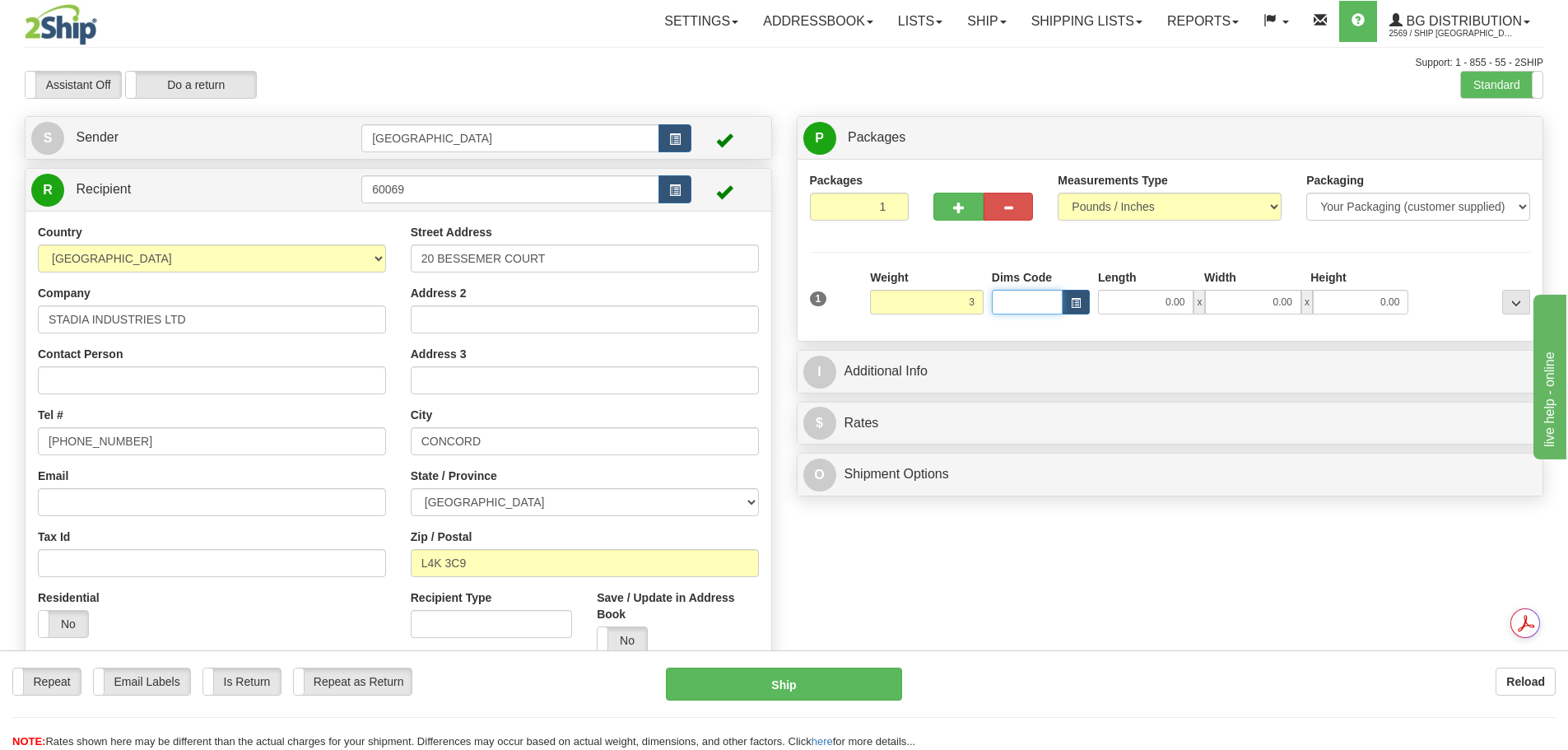
type input "3.00"
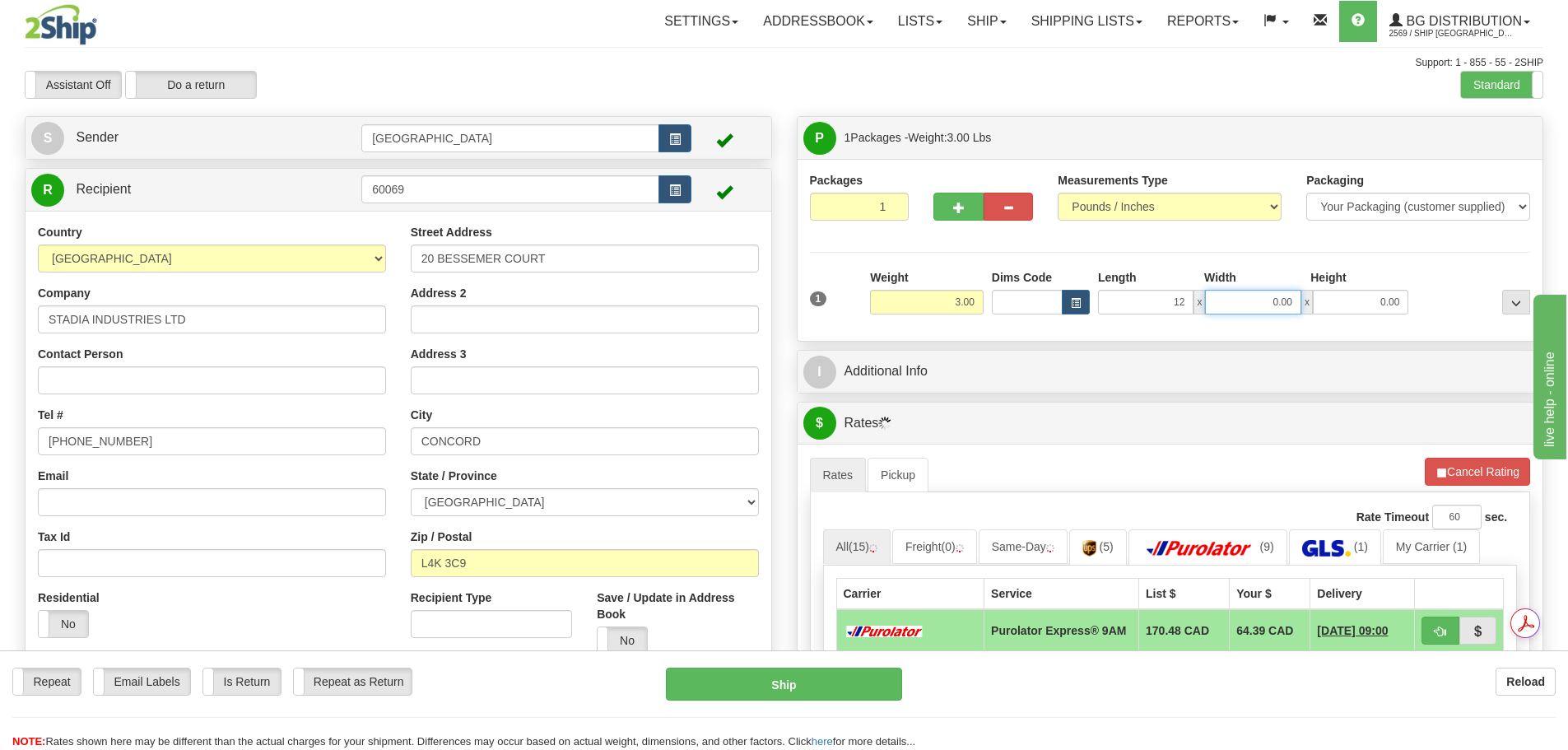
type input "12.00"
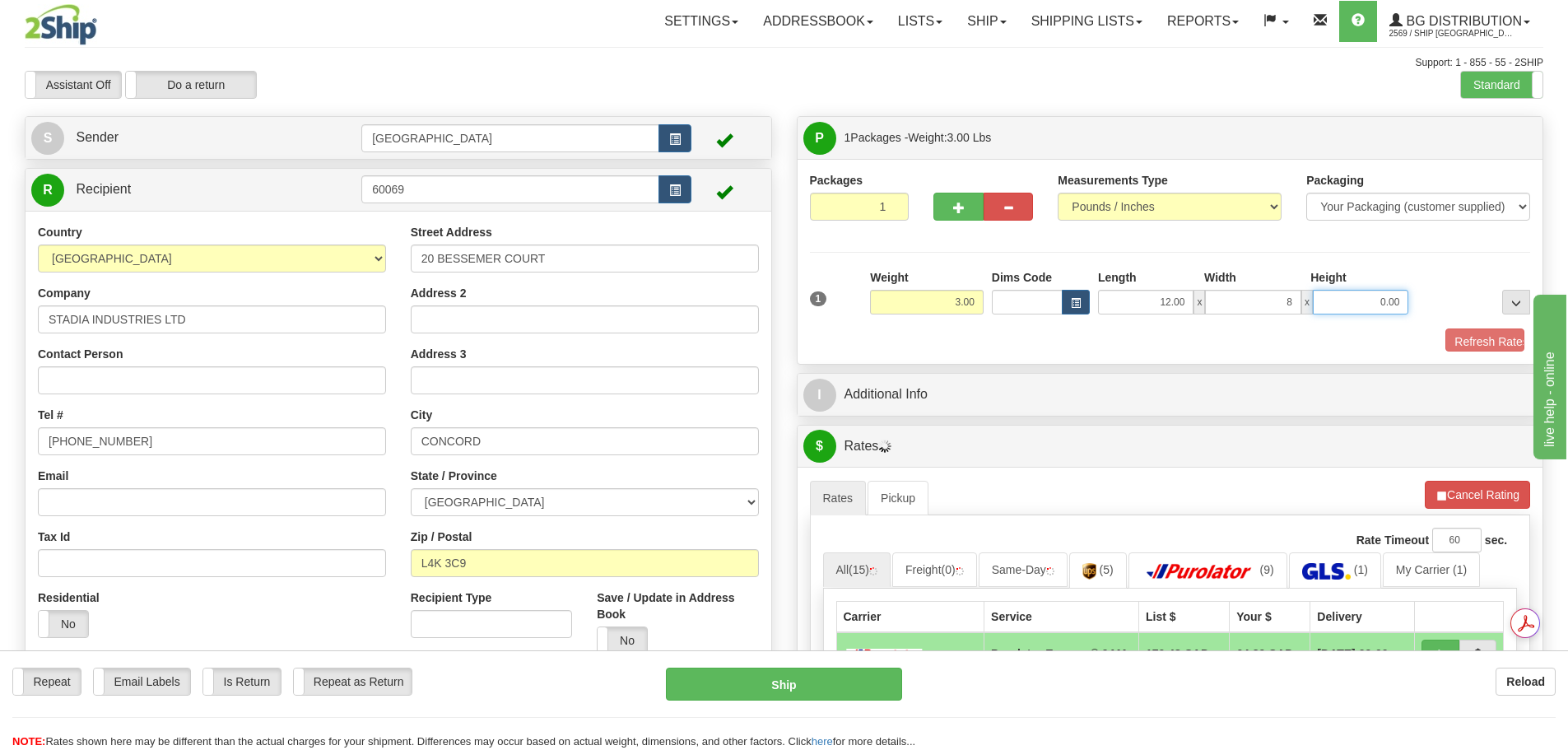
type input "8.00"
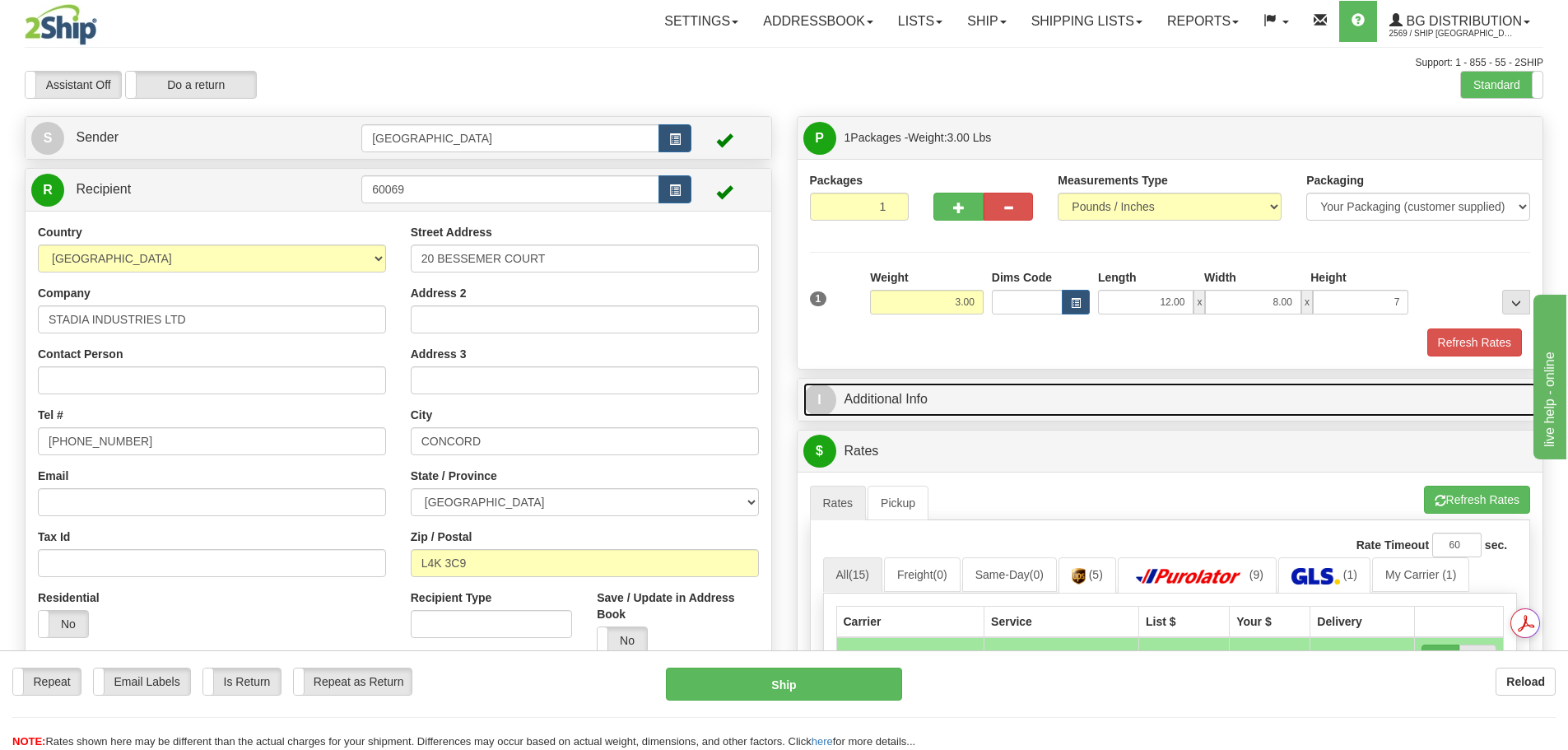
type input "7.00"
click at [978, 401] on link "I Additional Info" at bounding box center [1170, 399] width 734 height 33
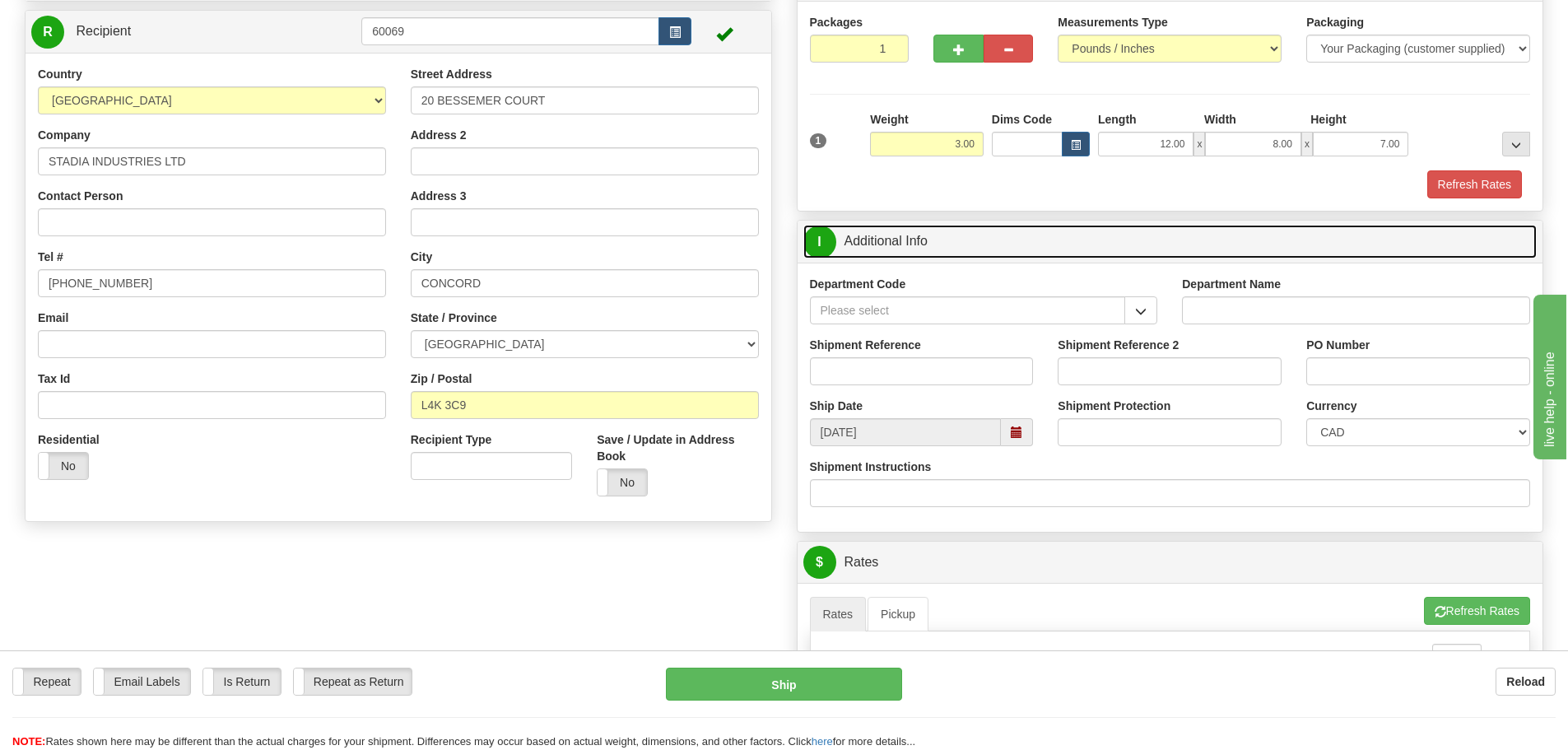
scroll to position [164, 0]
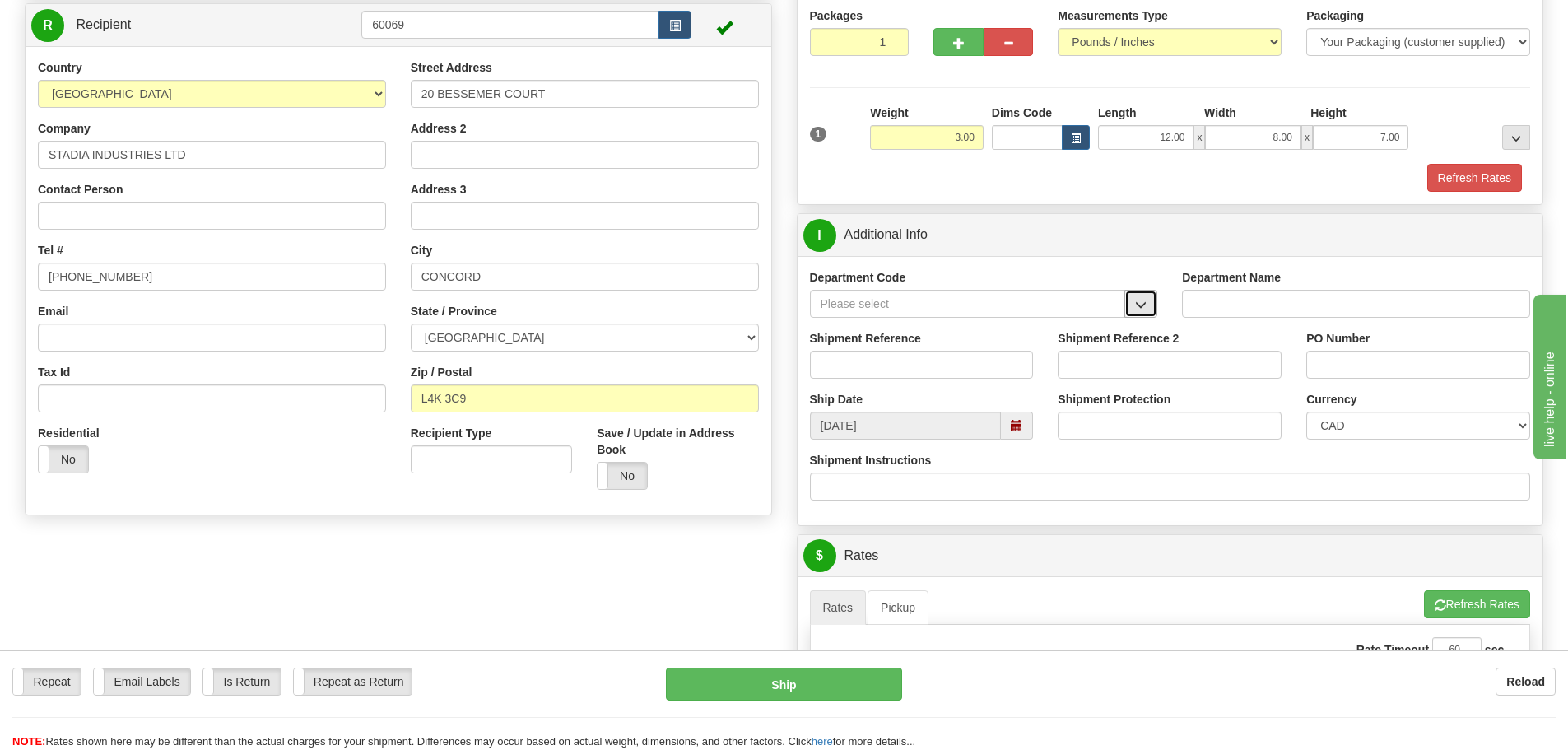
click at [1138, 307] on span "button" at bounding box center [1141, 305] width 11 height 11
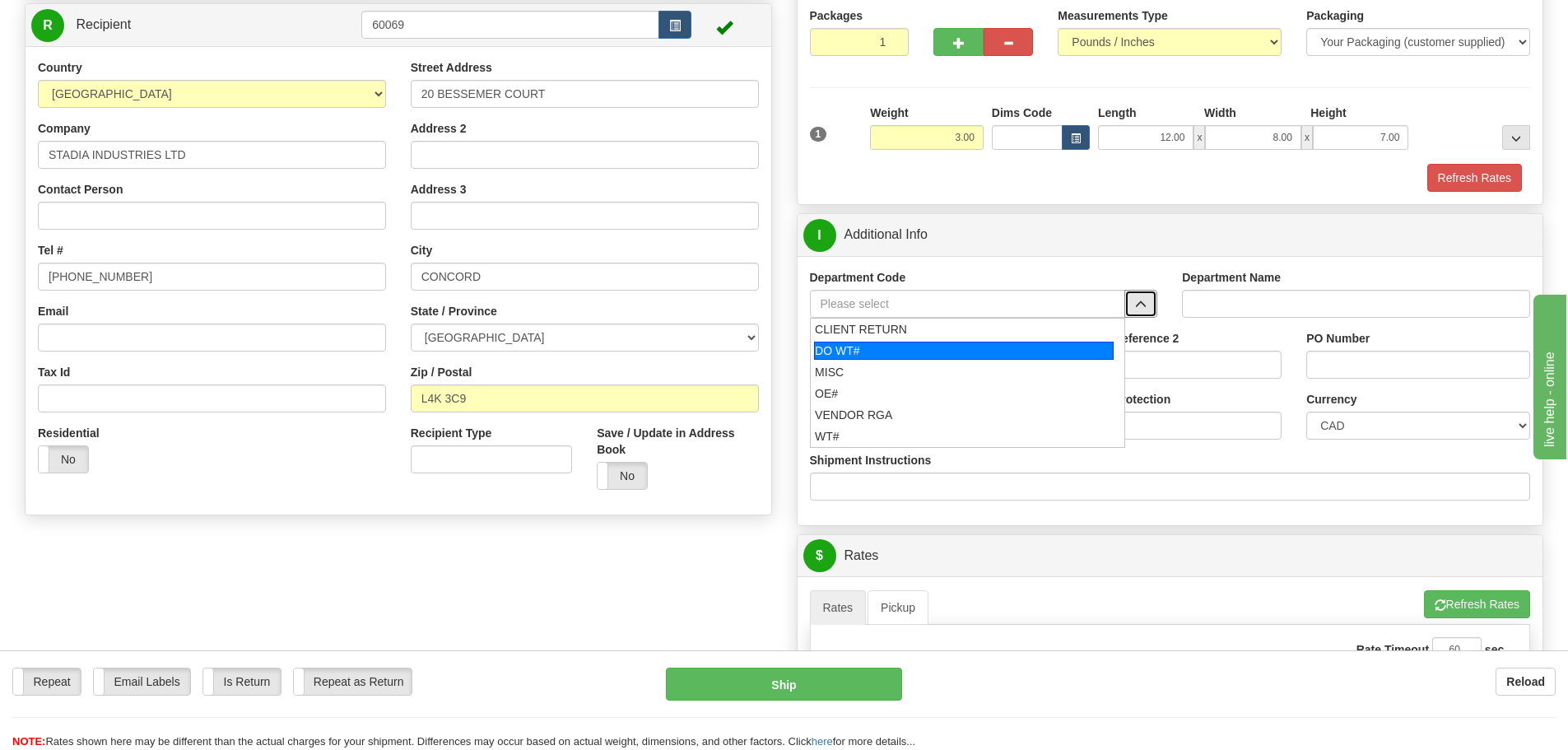
click at [954, 352] on div "DO WT#" at bounding box center [964, 350] width 300 height 18
type input "DO WT#"
type input "DIRECT ORDERS"
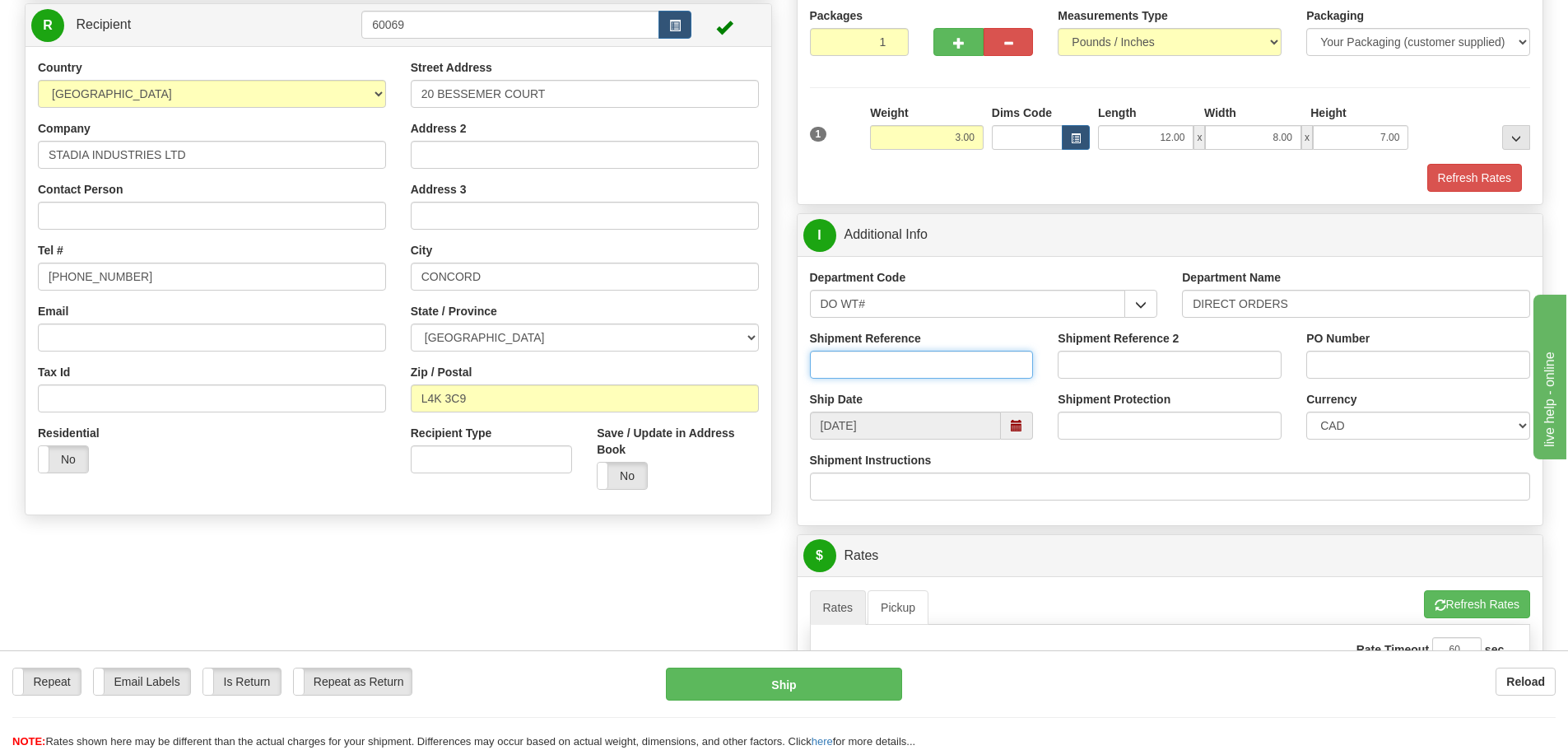
click at [952, 375] on input "Shipment Reference" at bounding box center [922, 365] width 224 height 28
type input "166952-00"
type input "c"
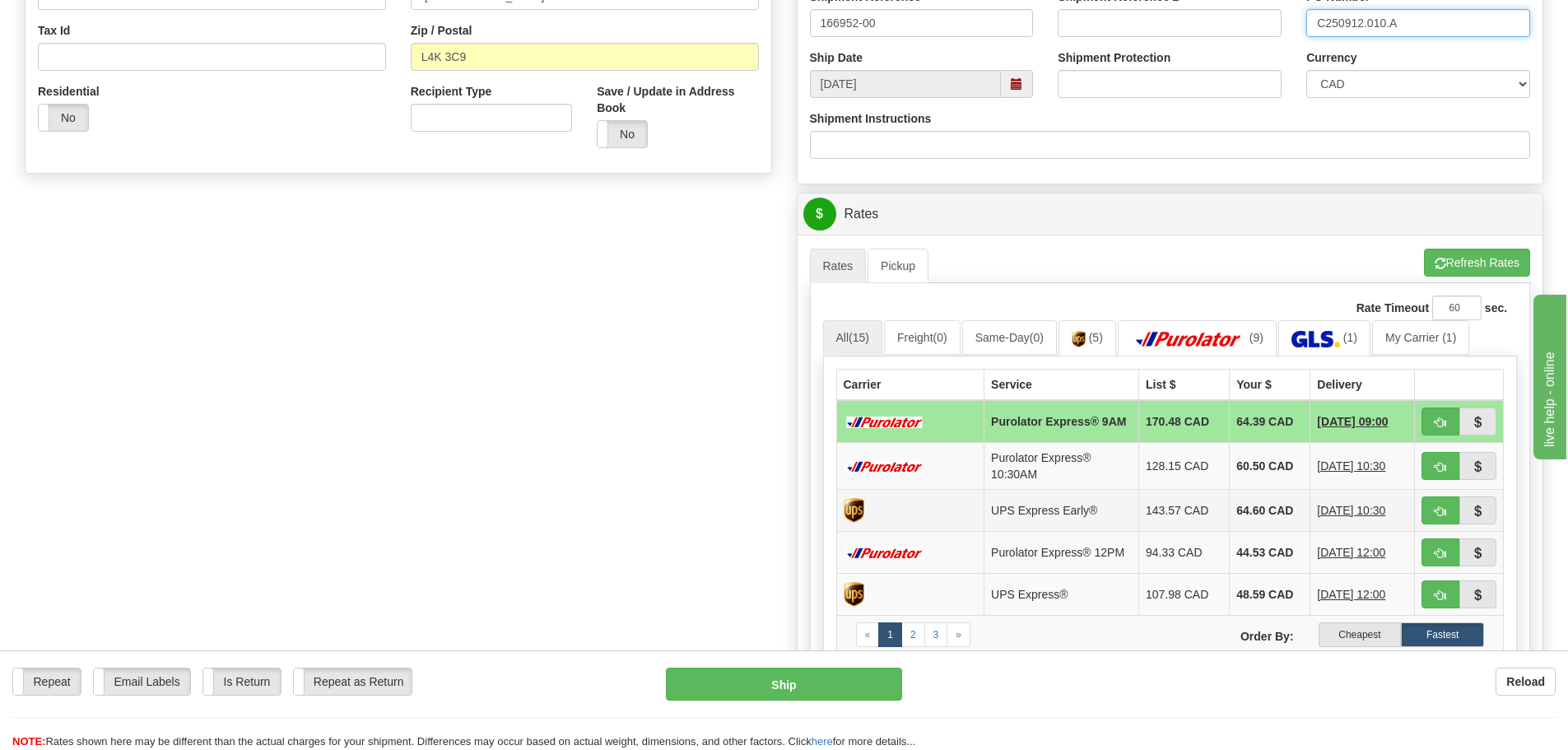
scroll to position [576, 0]
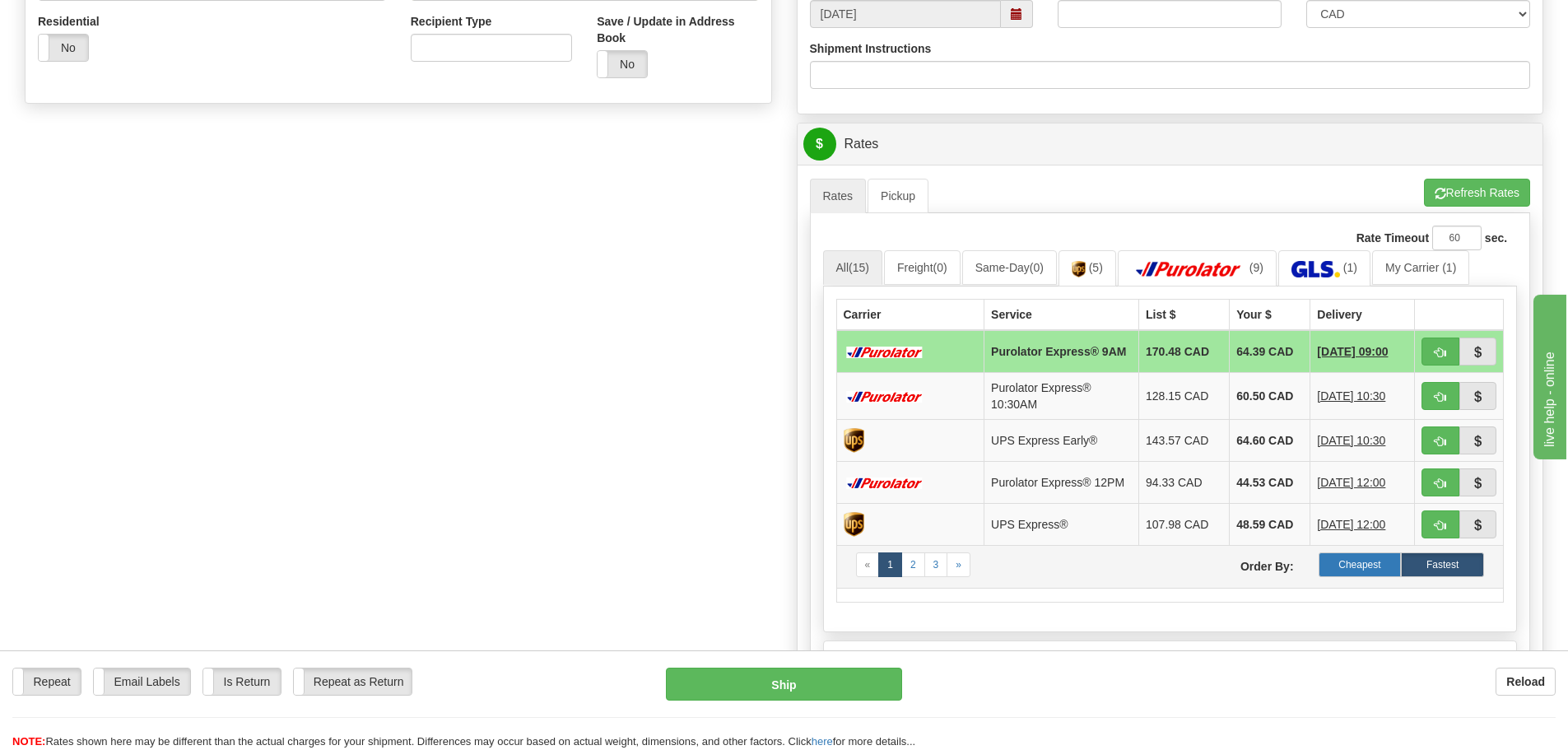
type input "C250912.010.A"
click at [1343, 571] on label "Cheapest" at bounding box center [1360, 564] width 84 height 25
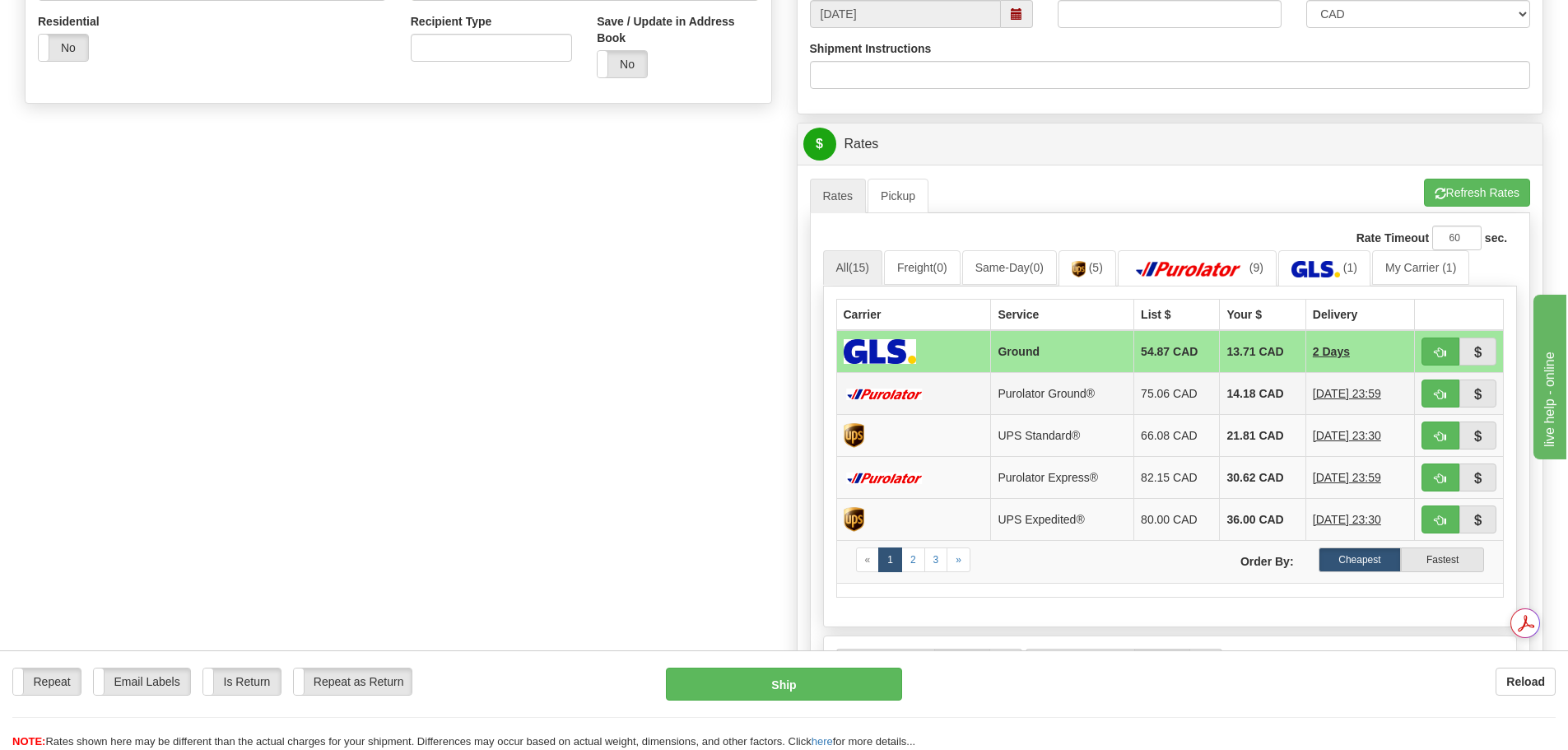
click at [1258, 394] on td "14.18 CAD" at bounding box center [1262, 393] width 85 height 42
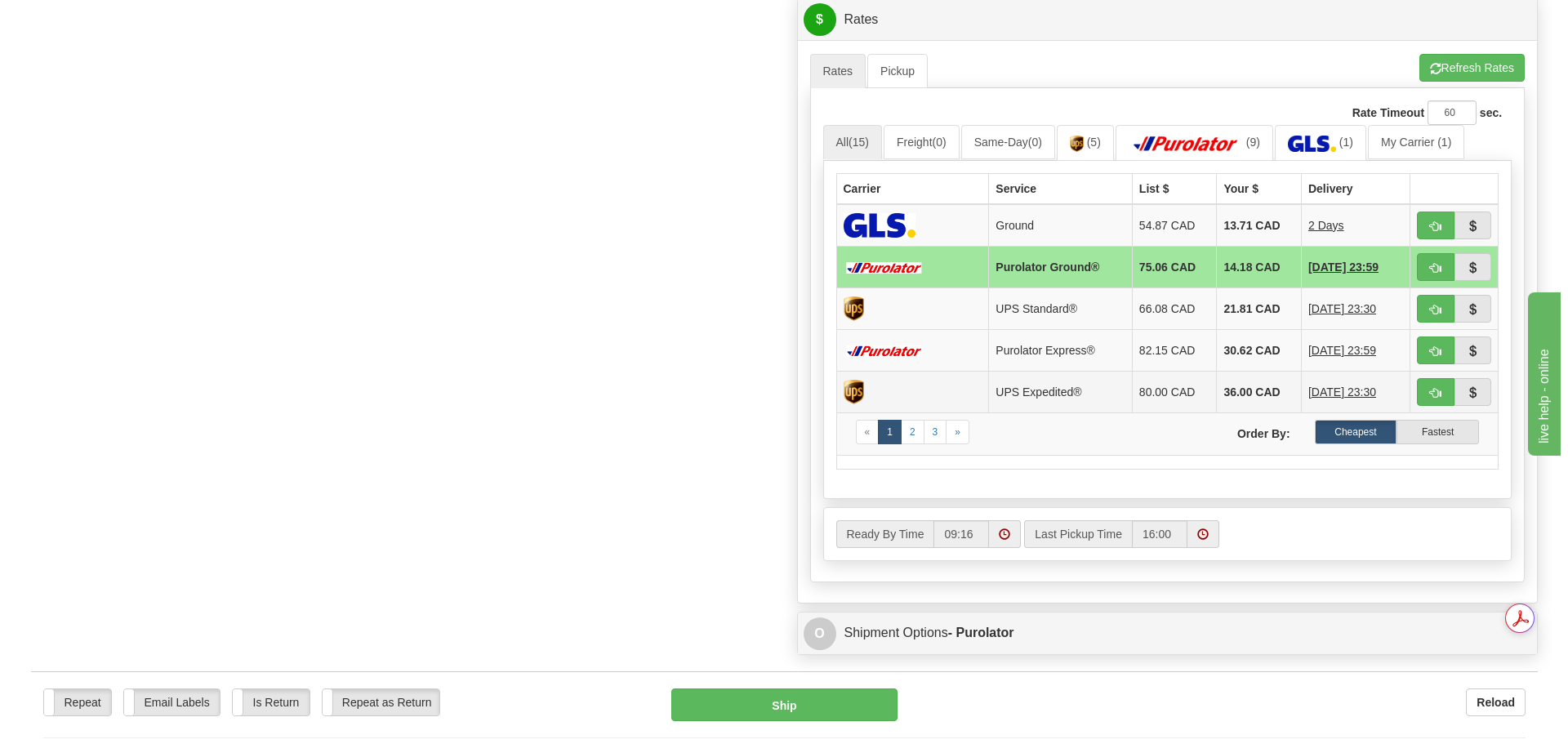
scroll to position [734, 0]
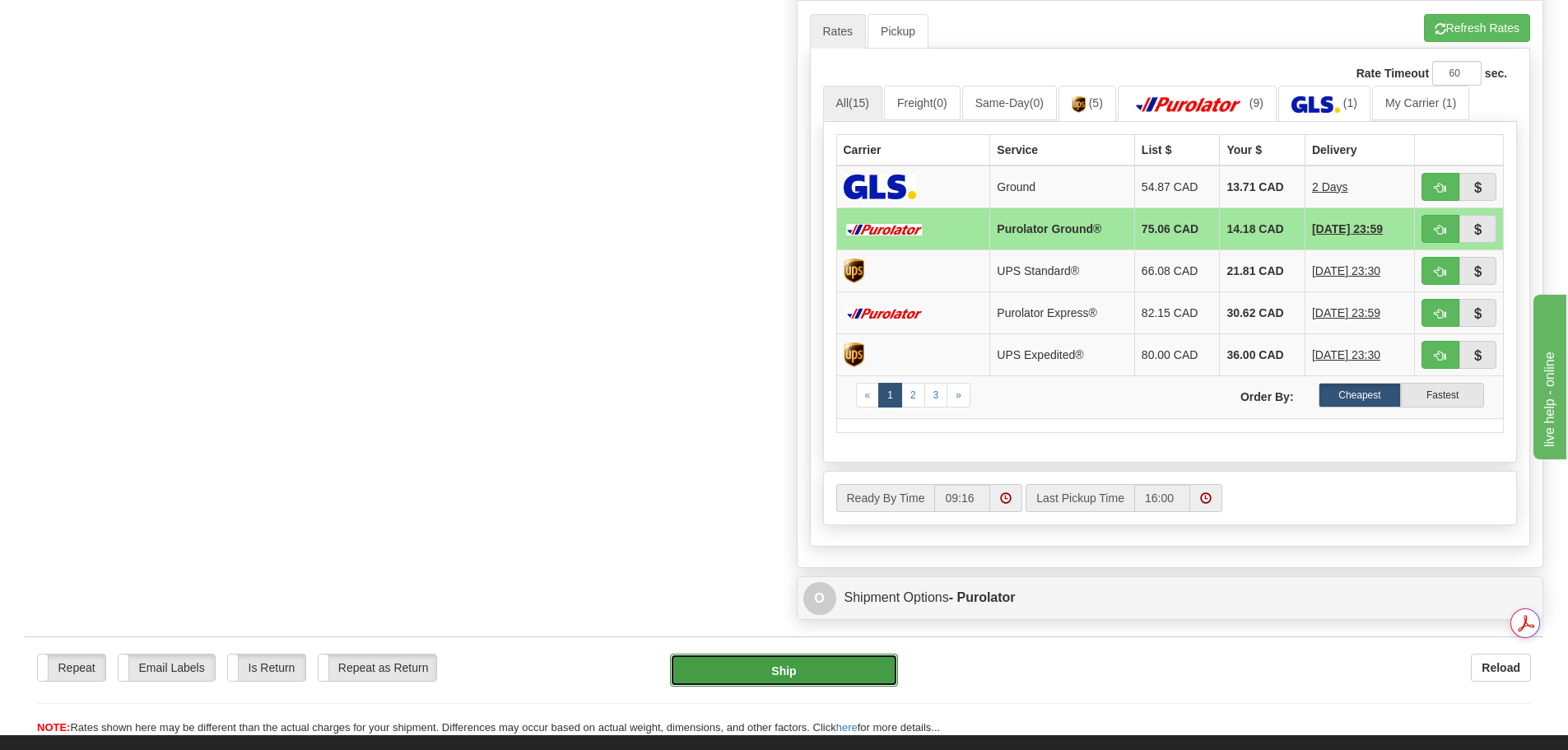
click at [862, 657] on button "Ship" at bounding box center [784, 669] width 228 height 33
type input "260"
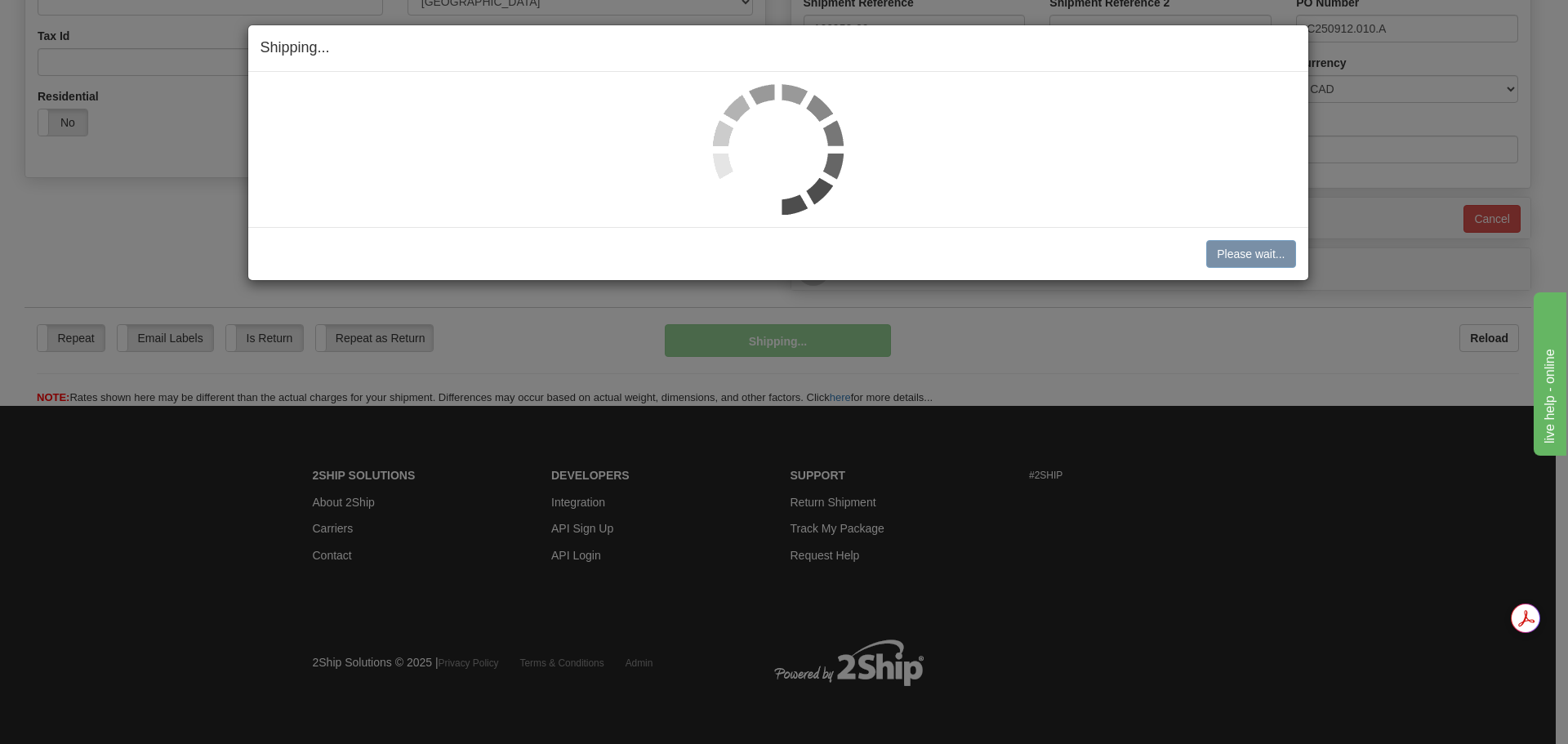
scroll to position [497, 0]
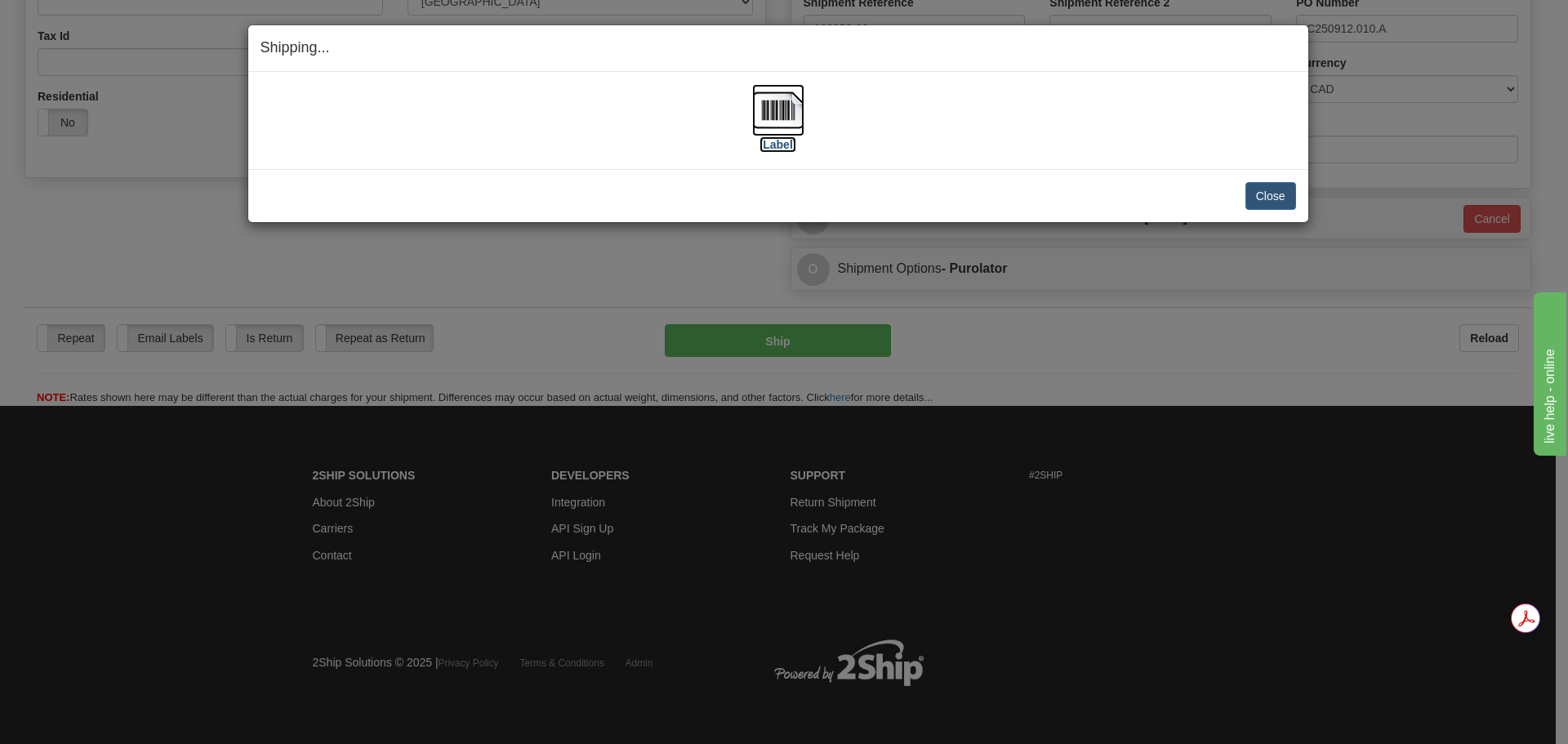
click at [785, 94] on img at bounding box center [778, 110] width 52 height 52
